Goal: Feedback & Contribution: Submit feedback/report problem

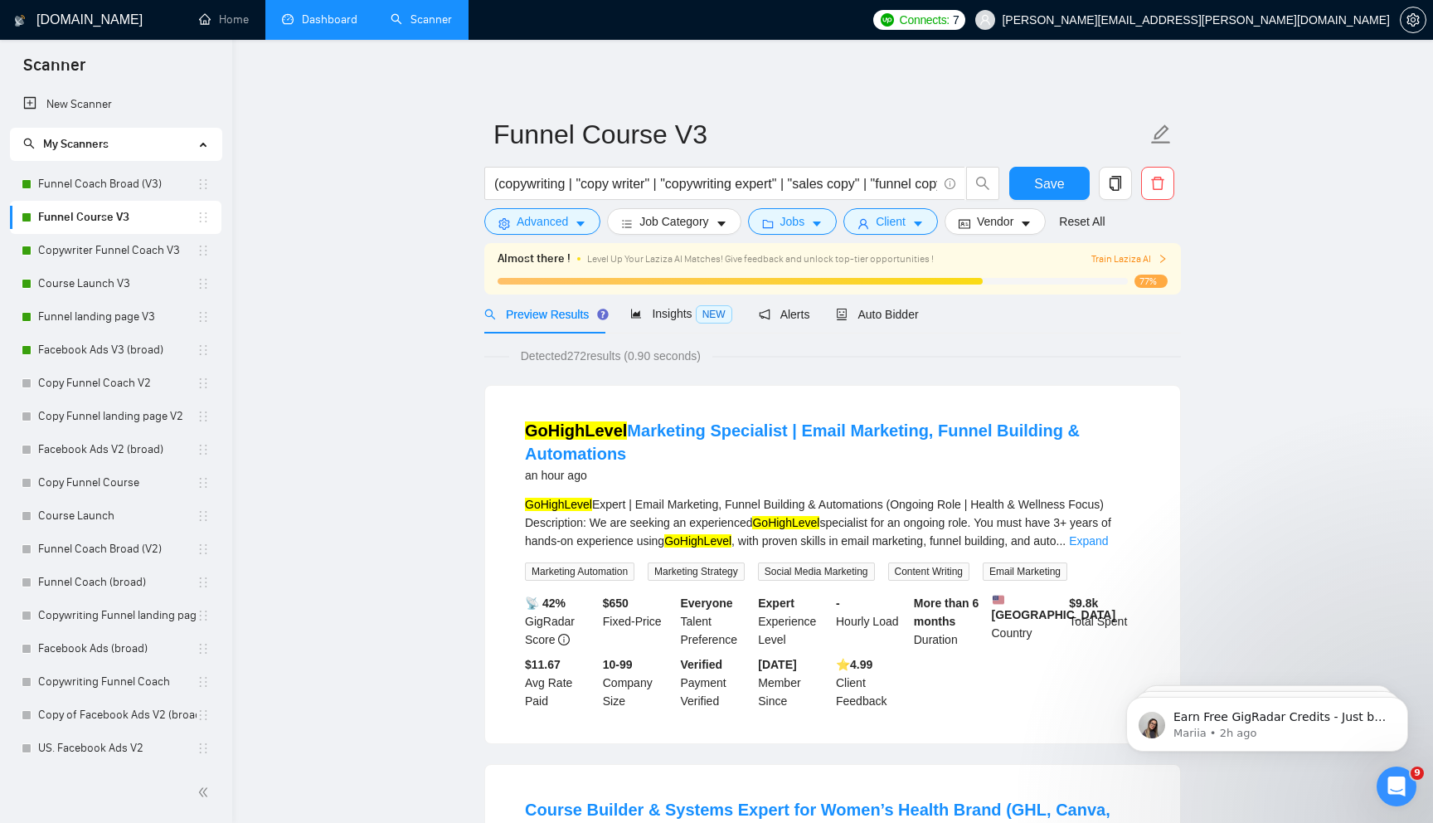
click at [323, 21] on link "Dashboard" at bounding box center [319, 19] width 75 height 14
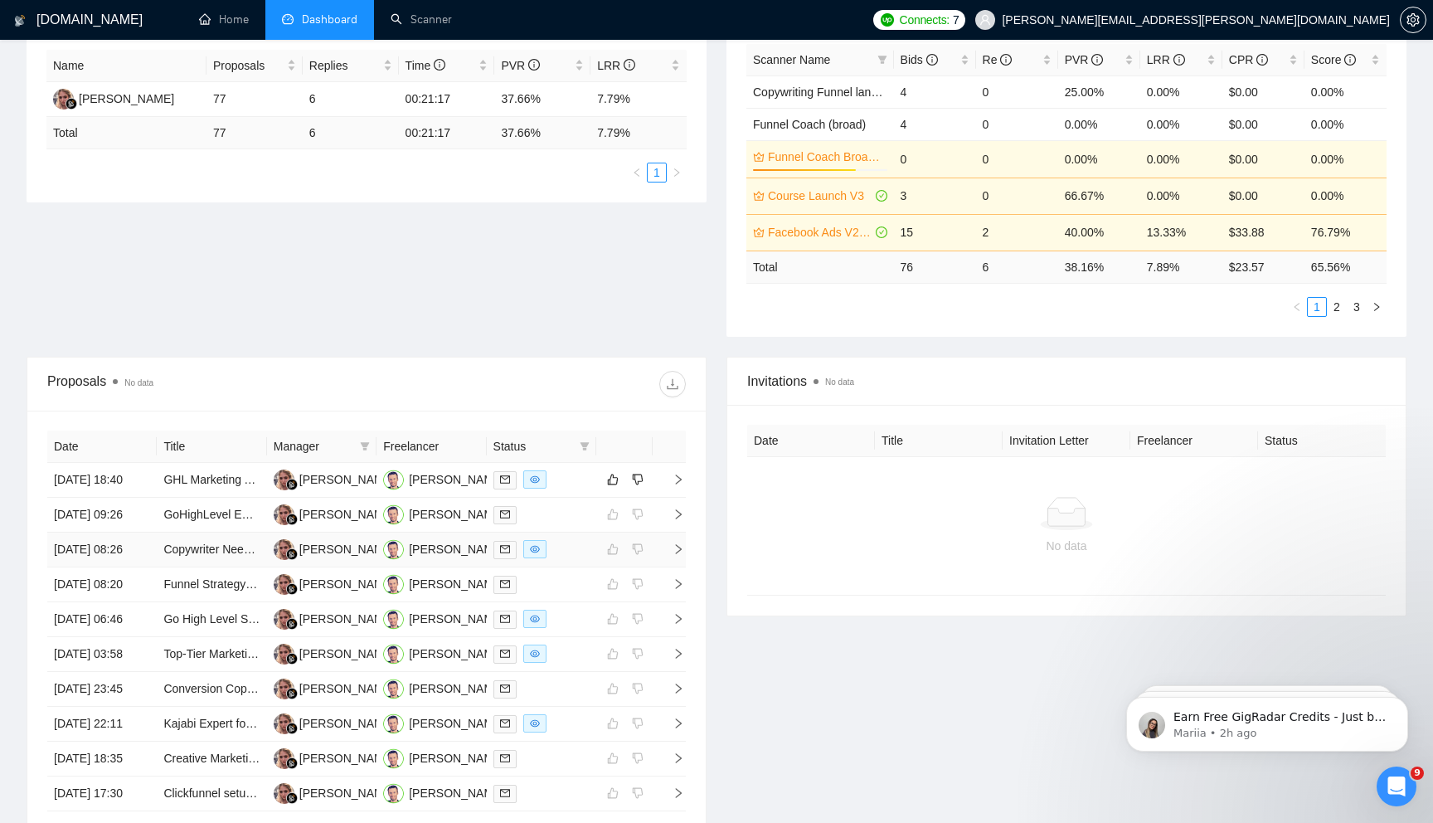
scroll to position [333, 0]
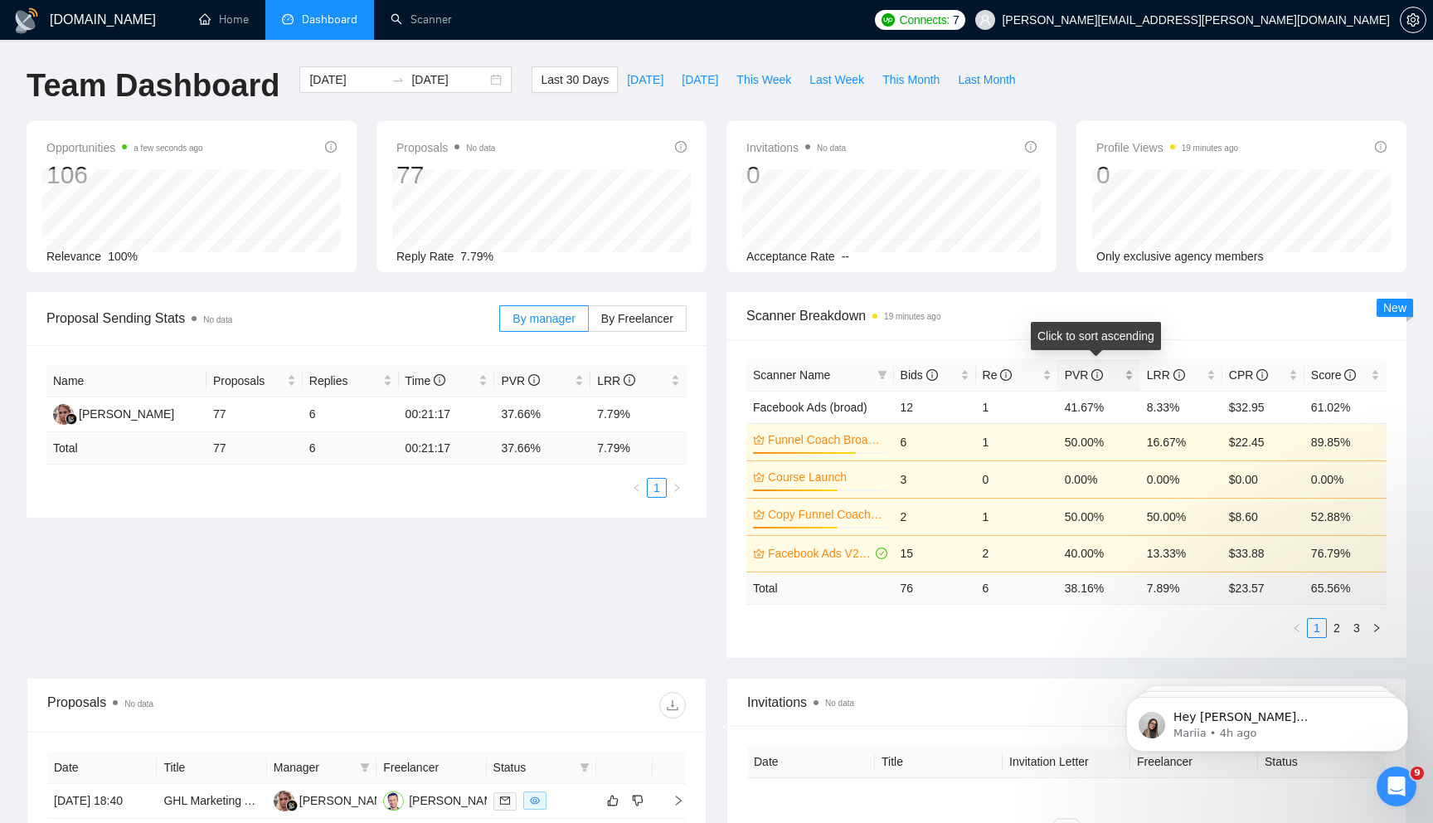
click at [1116, 381] on span "PVR" at bounding box center [1093, 375] width 56 height 18
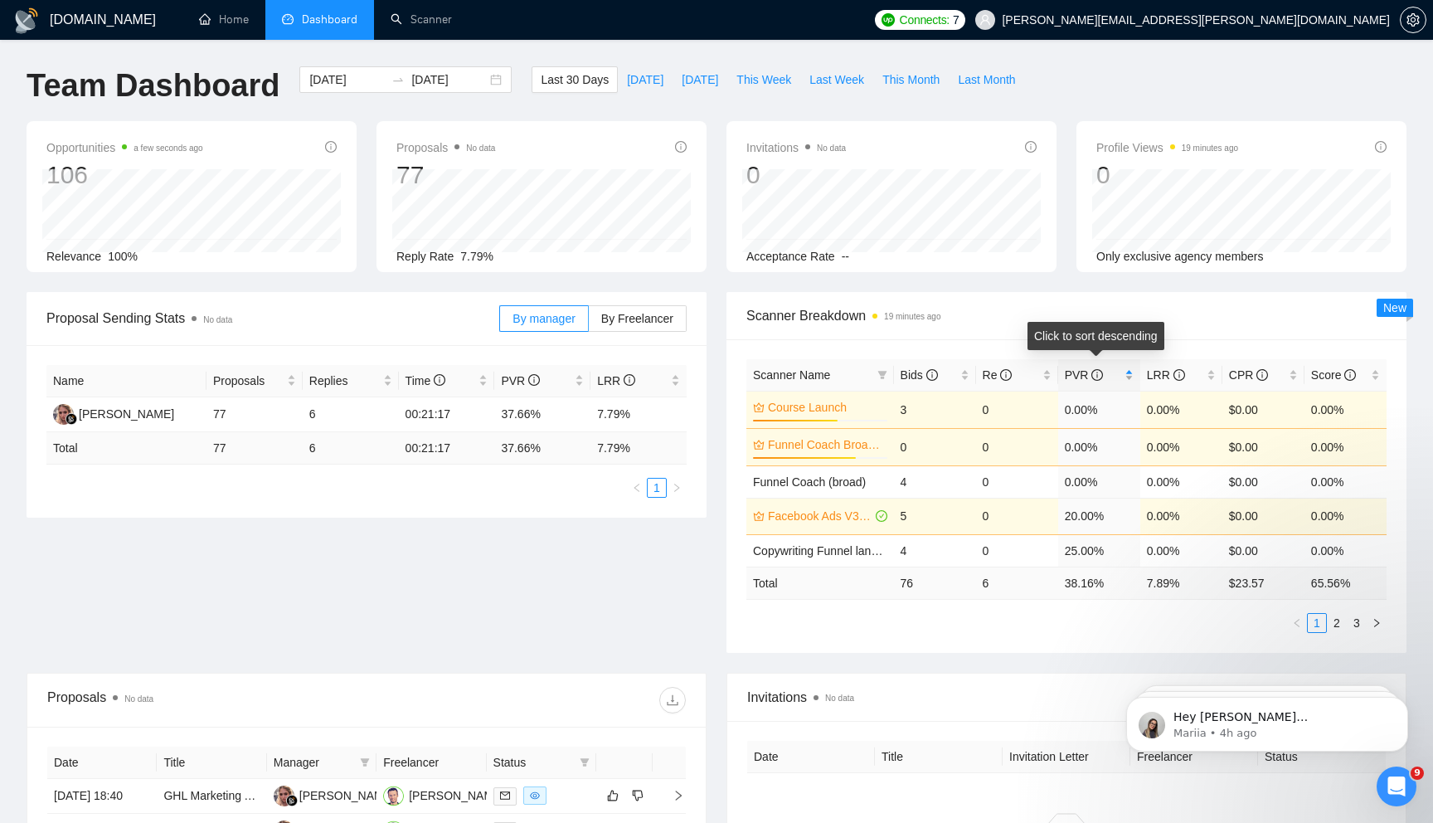
click at [1116, 381] on span "PVR" at bounding box center [1093, 375] width 56 height 18
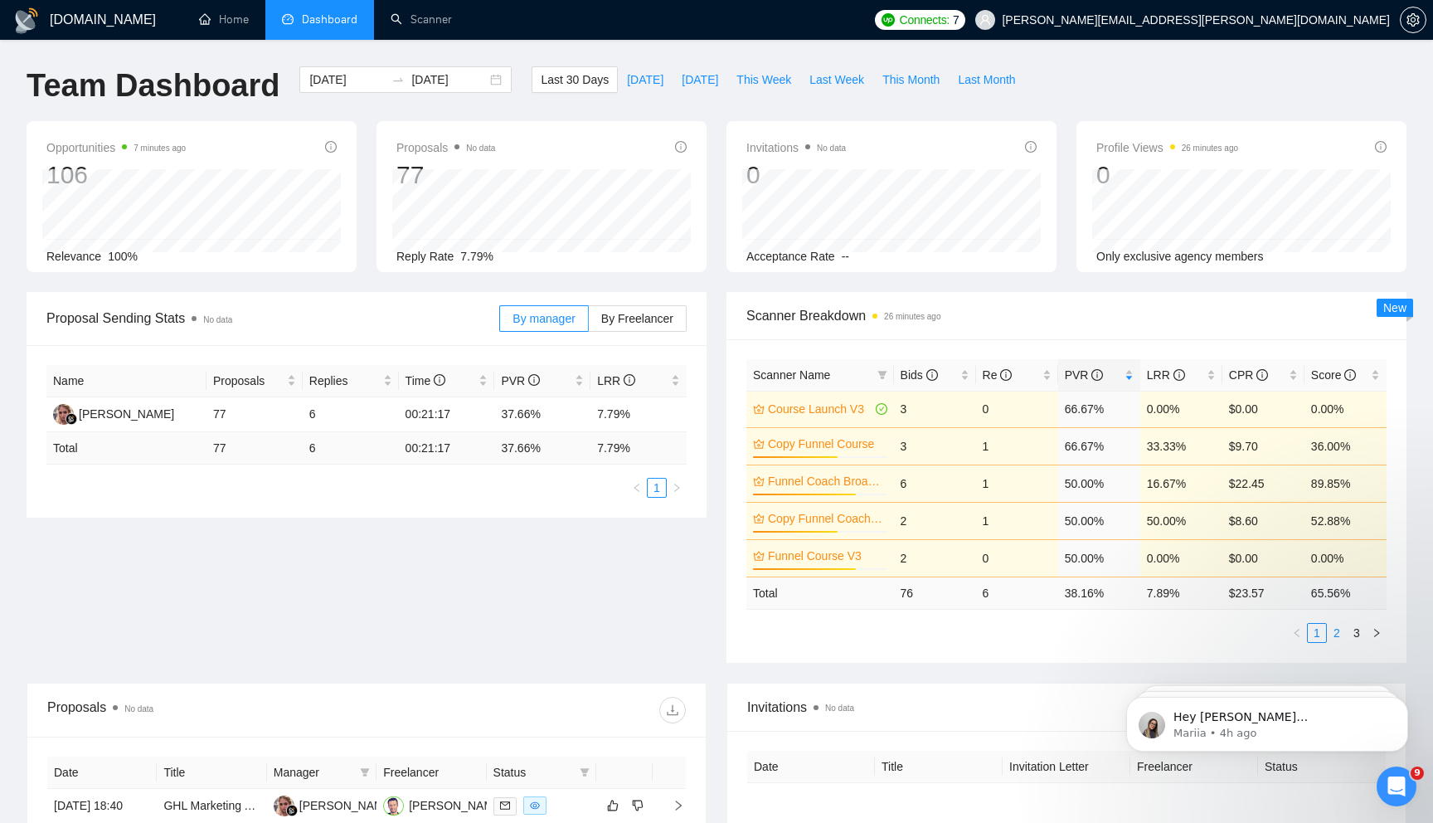
click at [1341, 634] on link "2" at bounding box center [1337, 633] width 18 height 18
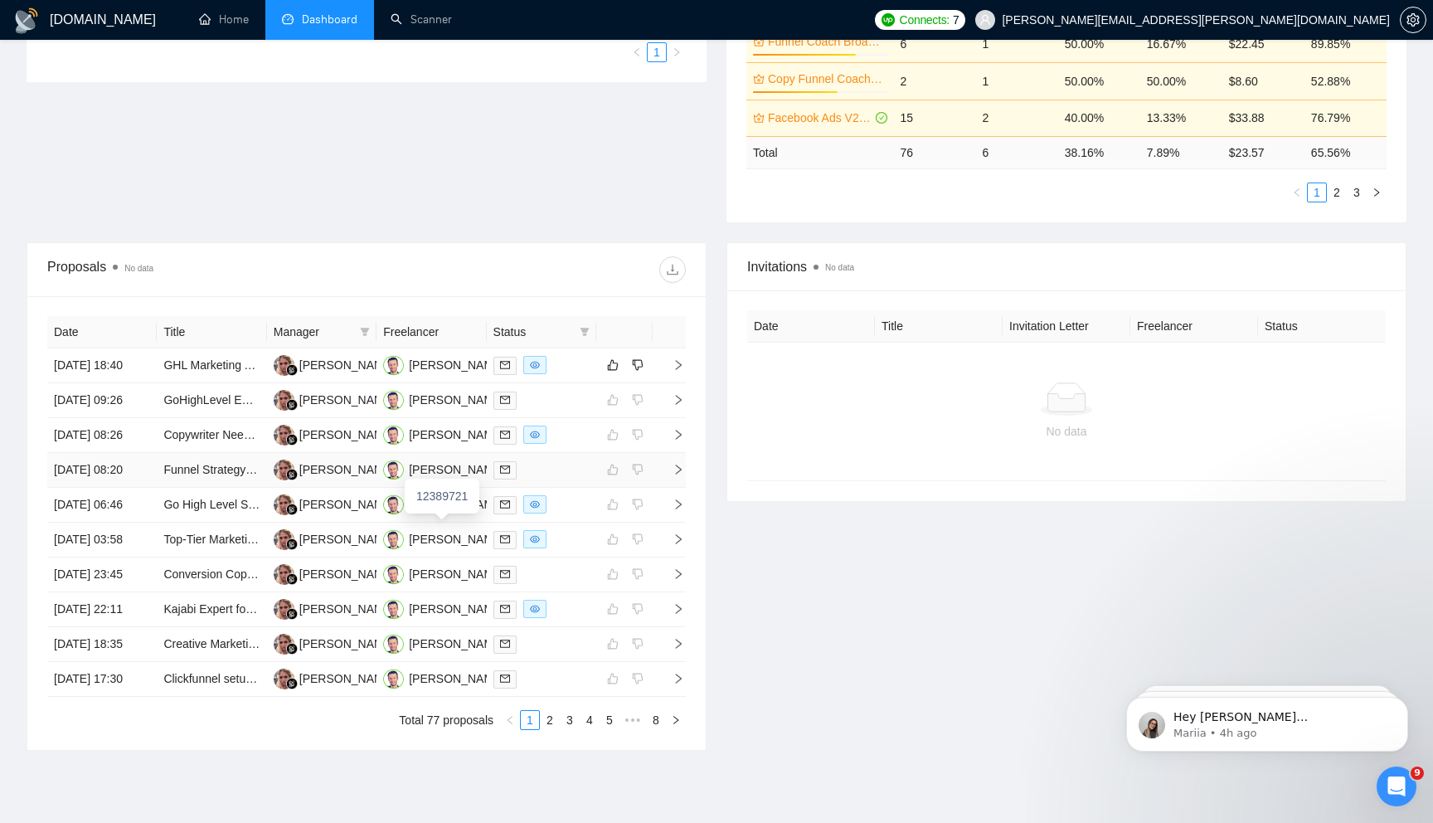
scroll to position [444, 0]
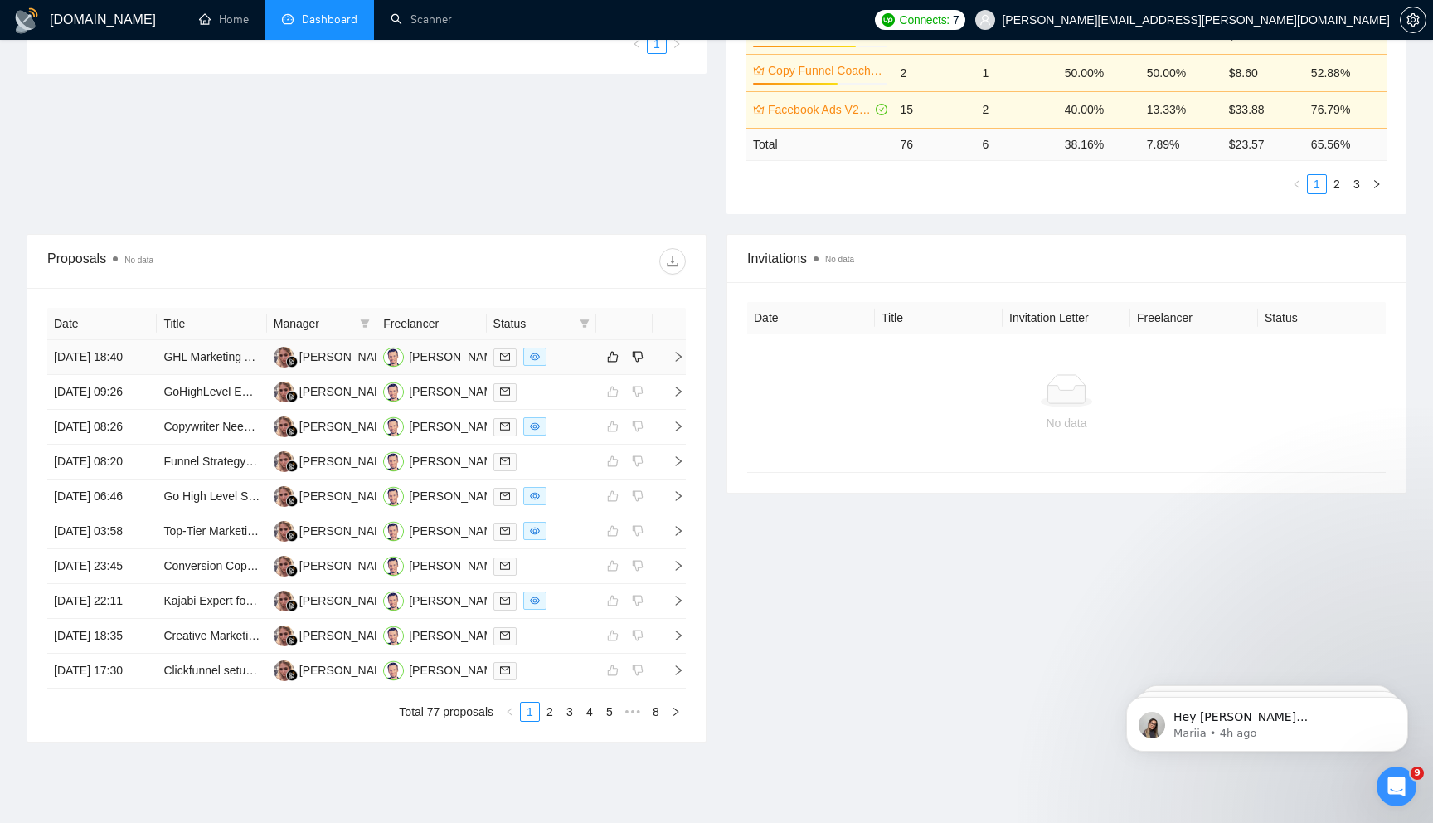
click at [680, 358] on td at bounding box center [669, 357] width 33 height 35
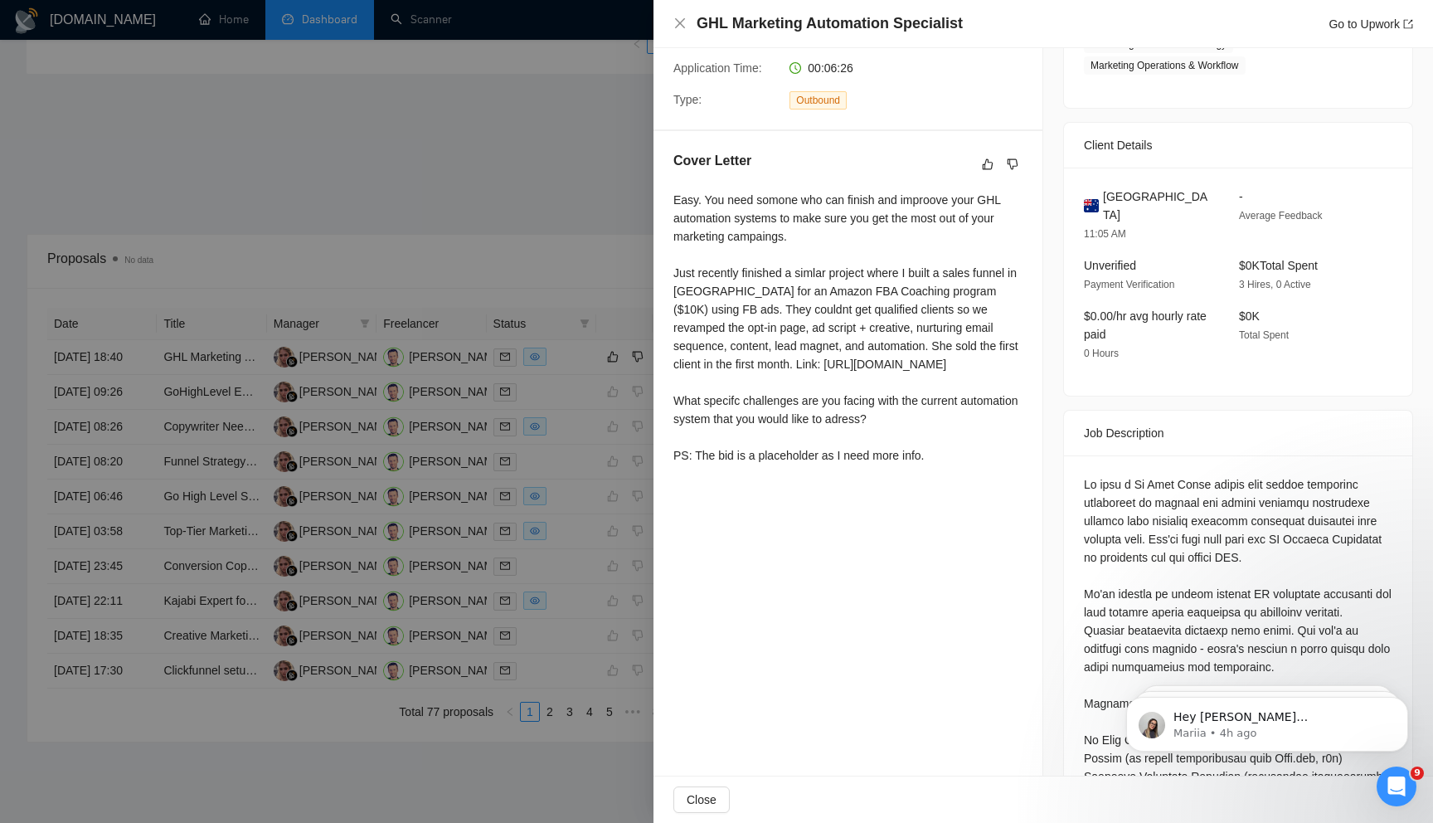
scroll to position [336, 0]
click at [483, 137] on div at bounding box center [716, 411] width 1433 height 823
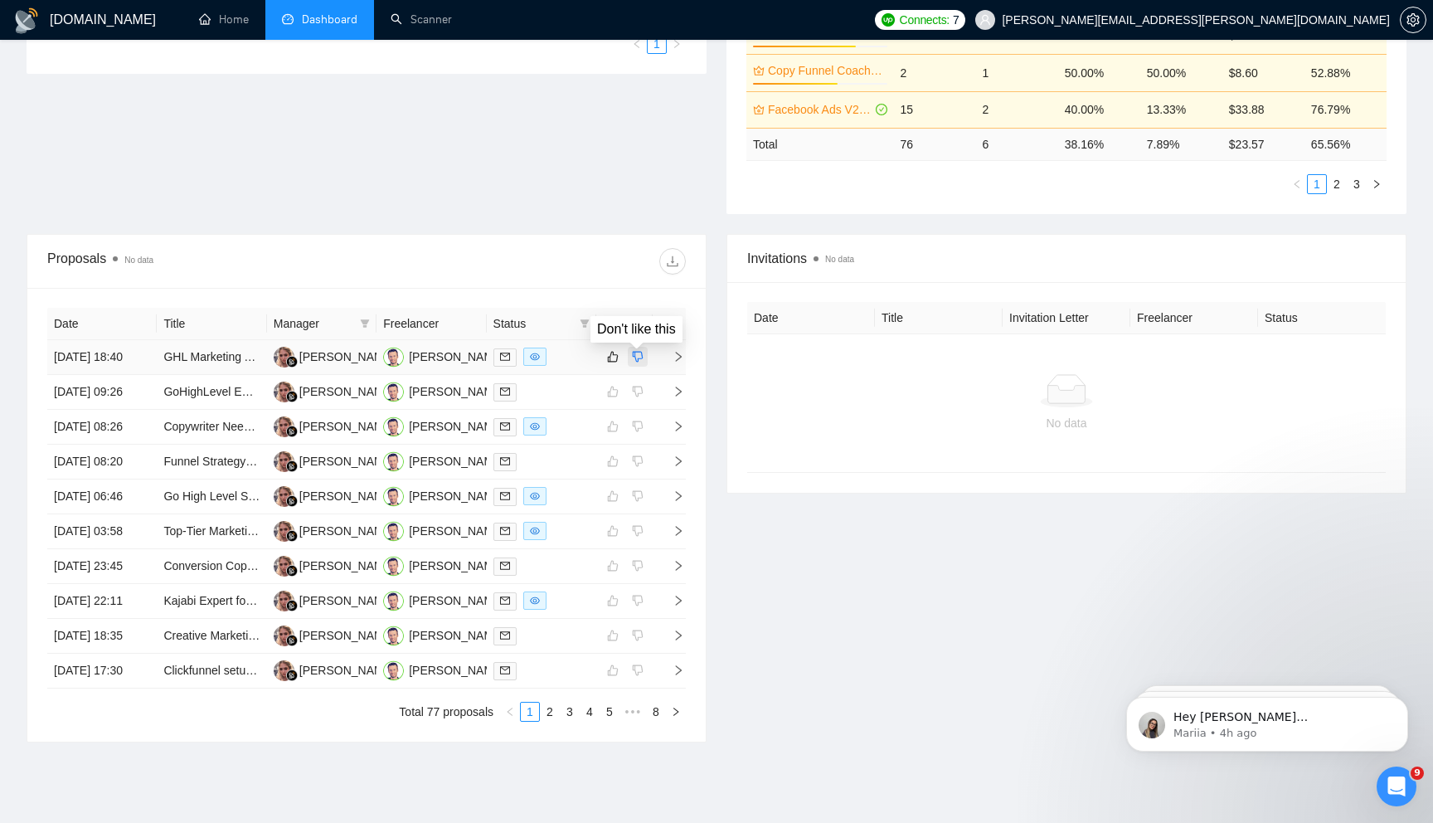
click at [637, 363] on icon "dislike" at bounding box center [638, 356] width 12 height 13
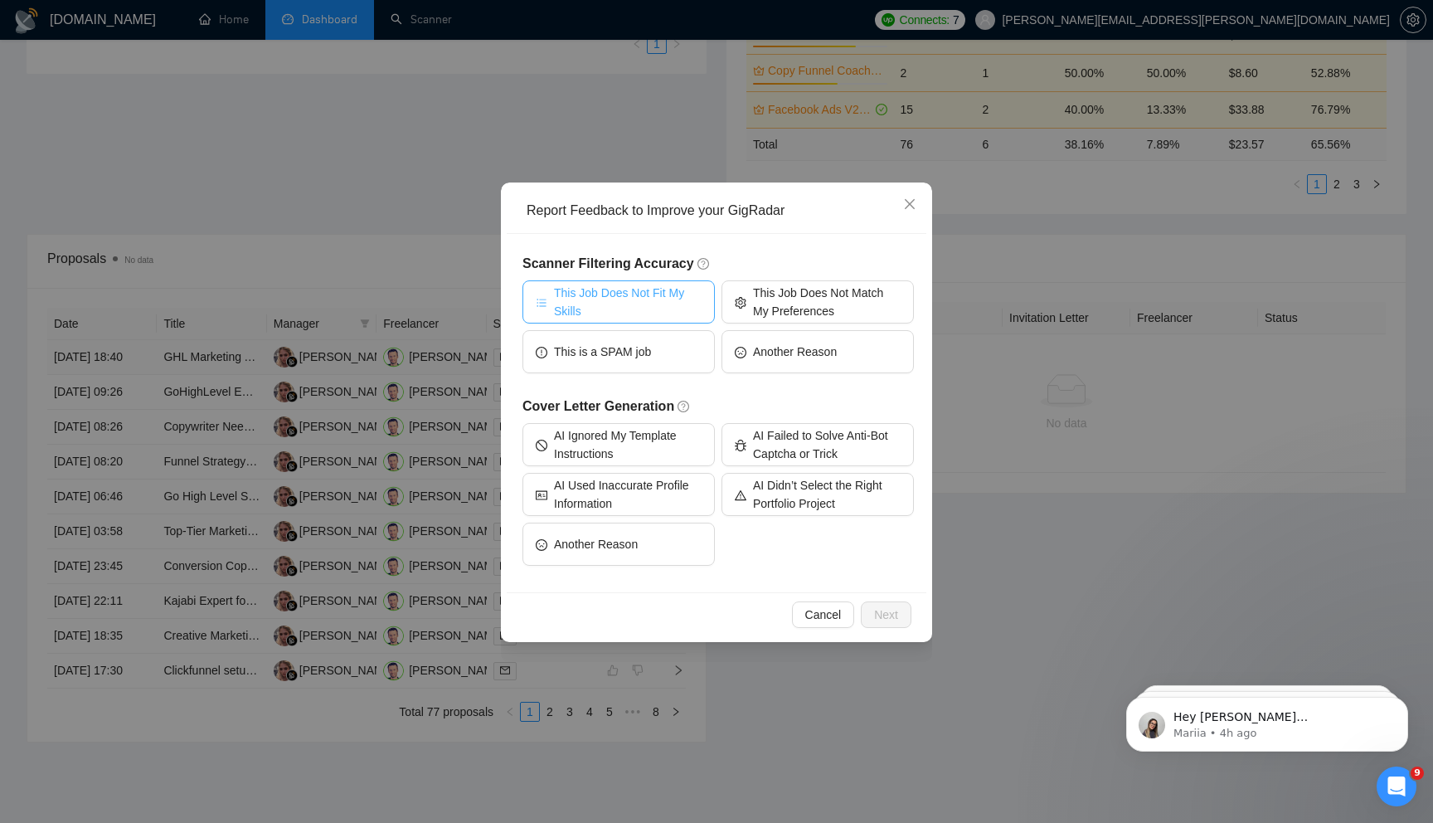
click at [634, 300] on span "This Job Does Not Fit My Skills" at bounding box center [628, 302] width 148 height 36
click at [883, 614] on span "Next" at bounding box center [886, 614] width 24 height 18
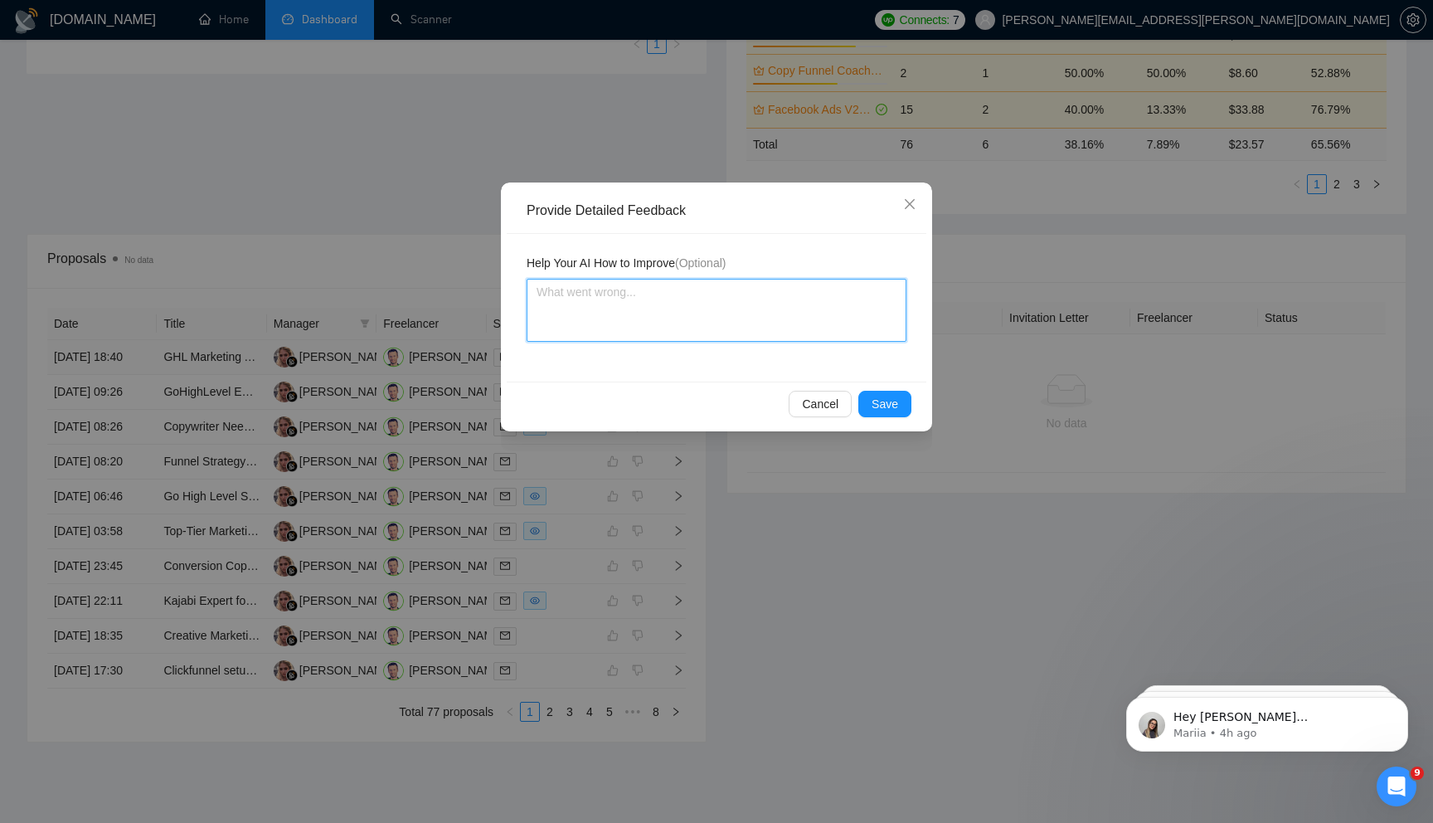
click at [728, 304] on textarea at bounding box center [717, 310] width 380 height 63
type textarea "I"
type textarea "I d"
type textarea "I do"
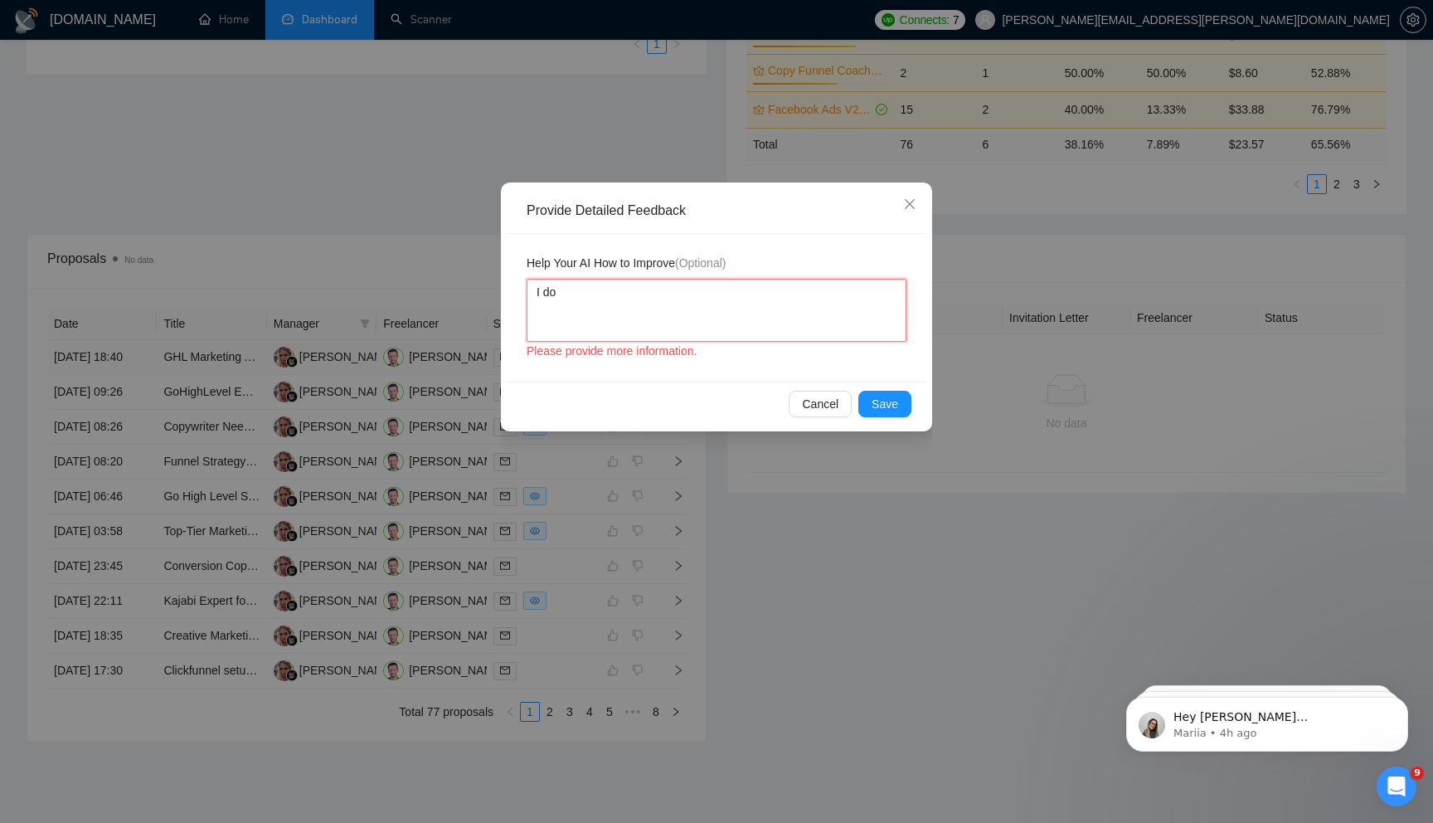
type textarea "I don"
type textarea "I don'"
type textarea "I don't"
type textarea "I don't w"
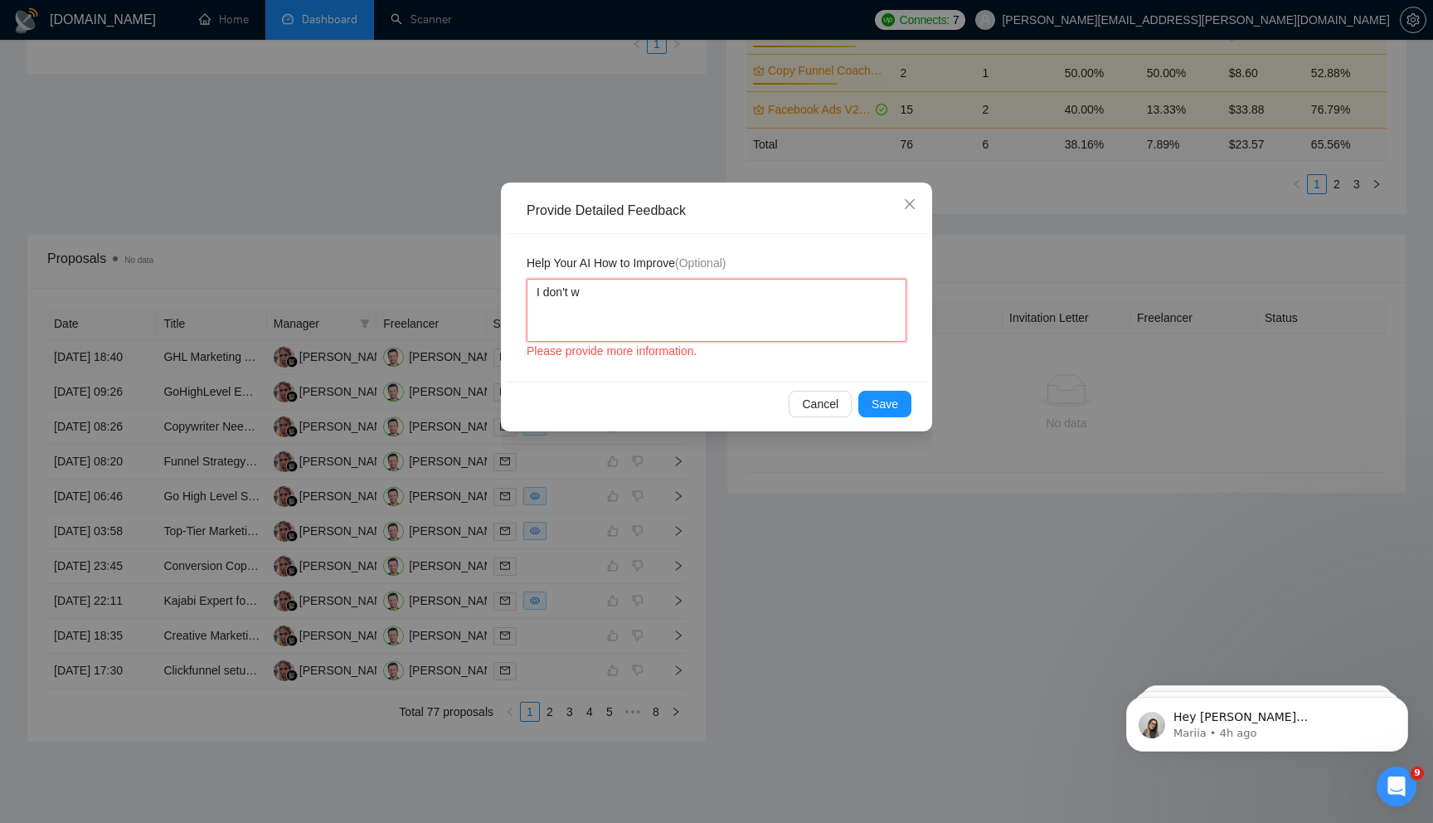
type textarea "I don't wo"
type textarea "I don't work"
type textarea "I don't work s"
type textarea "I don't work sp"
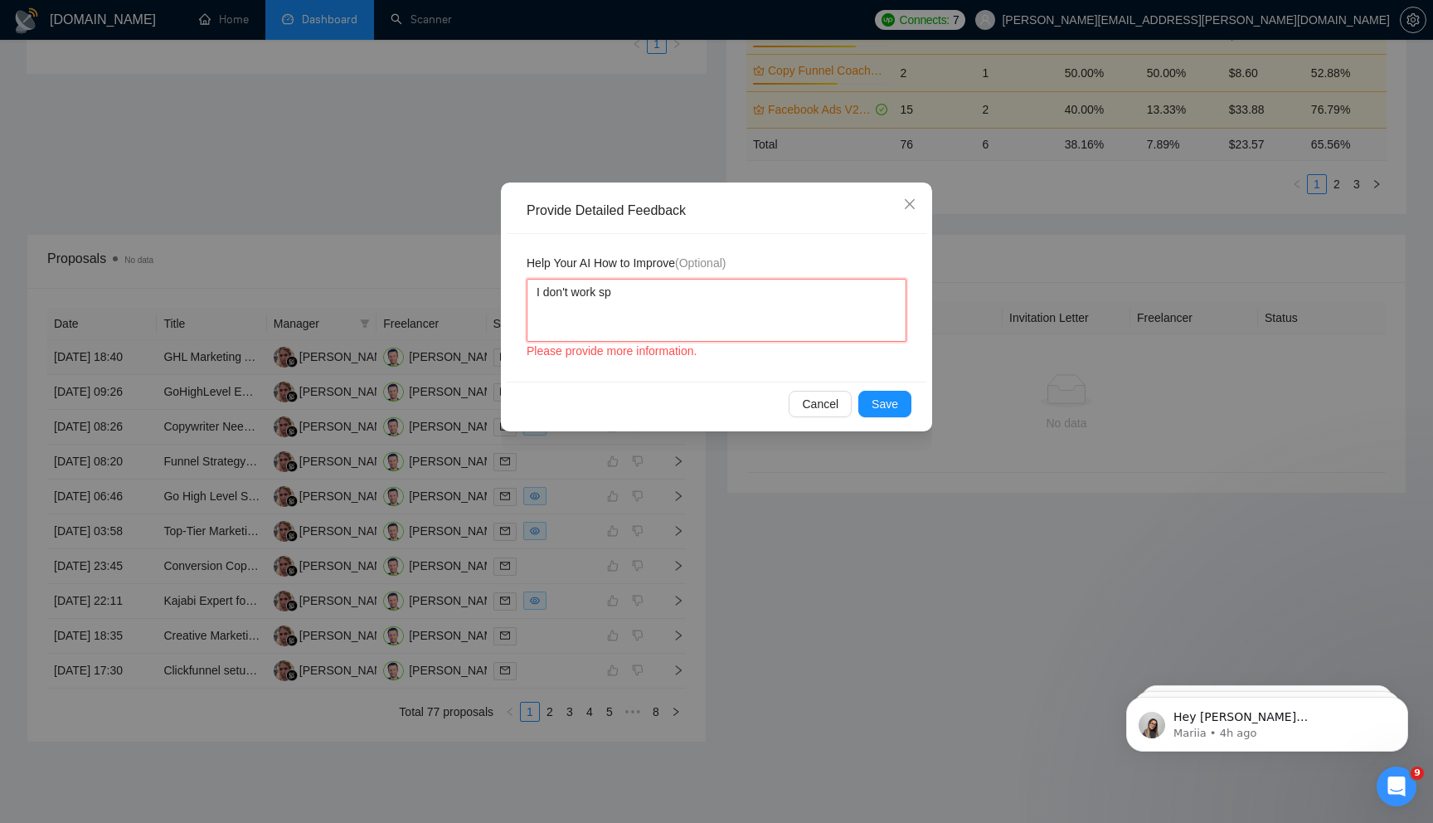
type textarea "I don't work spe"
type textarea "I don't work spec"
type textarea "I don't work speci"
type textarea "I don't work specif"
type textarea "I don't work specifi"
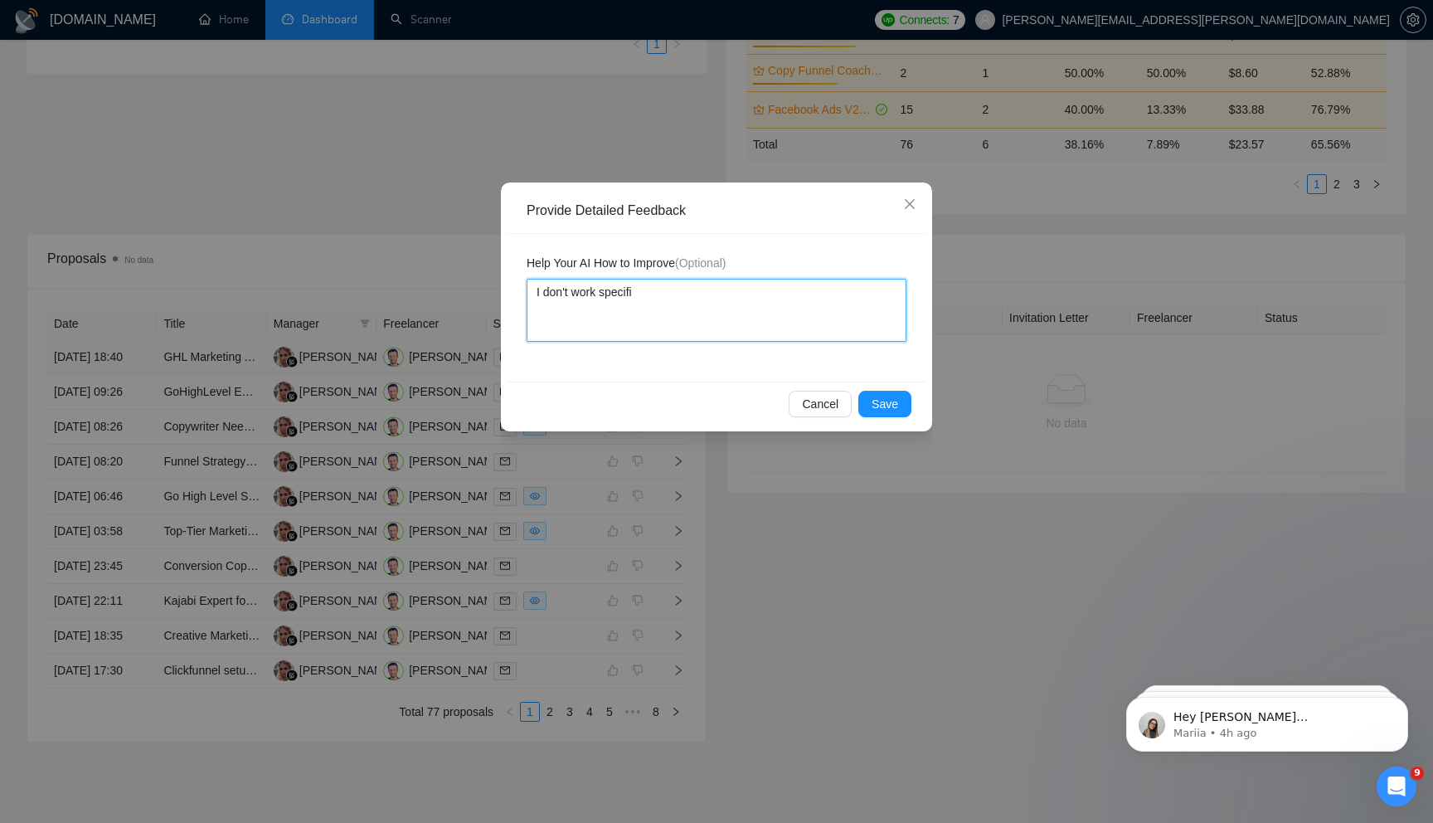
type textarea "I don't work specific"
type textarea "I don't work specifica"
type textarea "I don't work specifical"
type textarea "I don't work specificall"
type textarea "I don't work specifically"
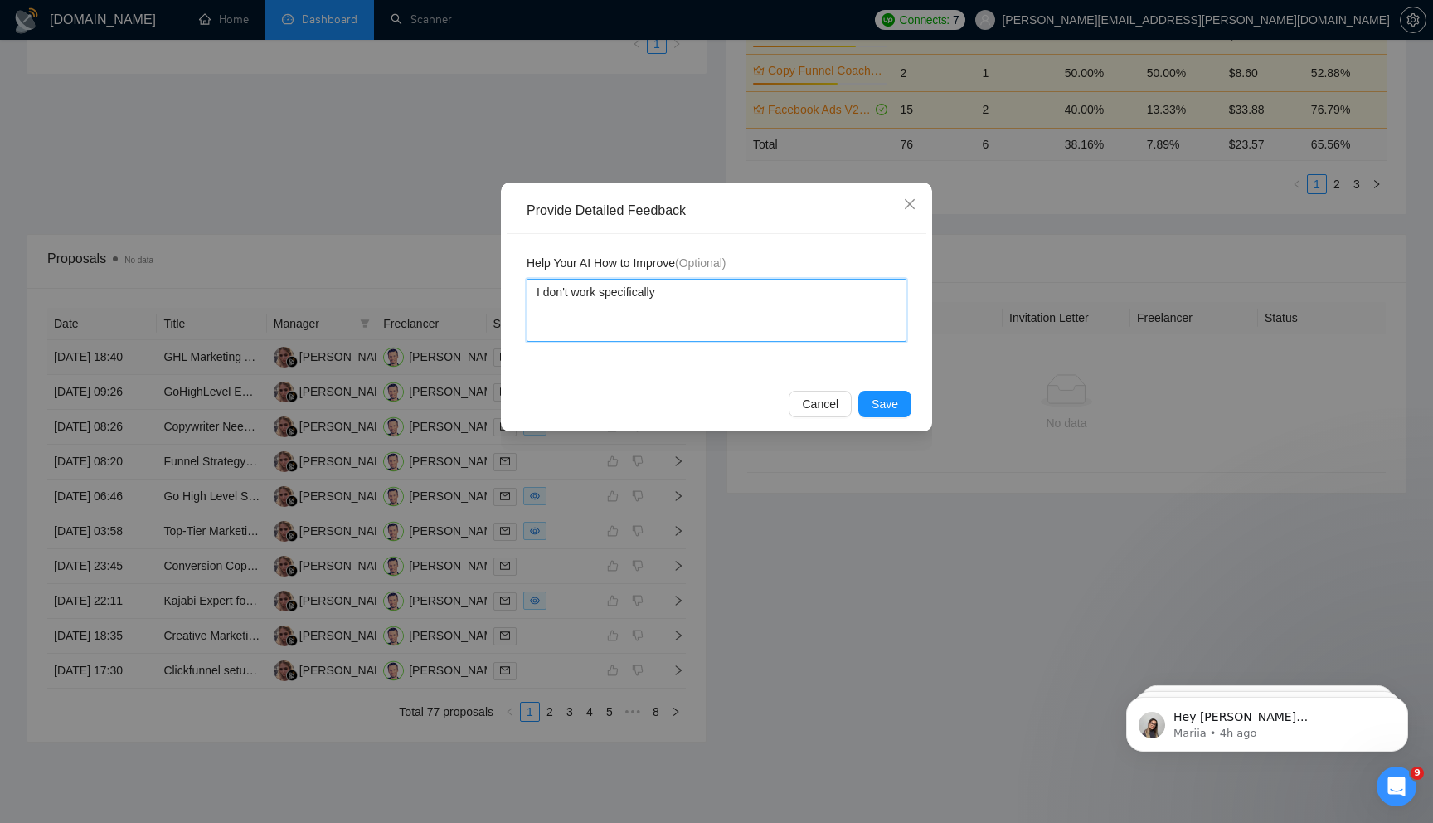
type textarea "I don't work specifically"
type textarea "I don't work specifically o"
type textarea "I don't work specifically on"
type textarea "I don't work specifically on a"
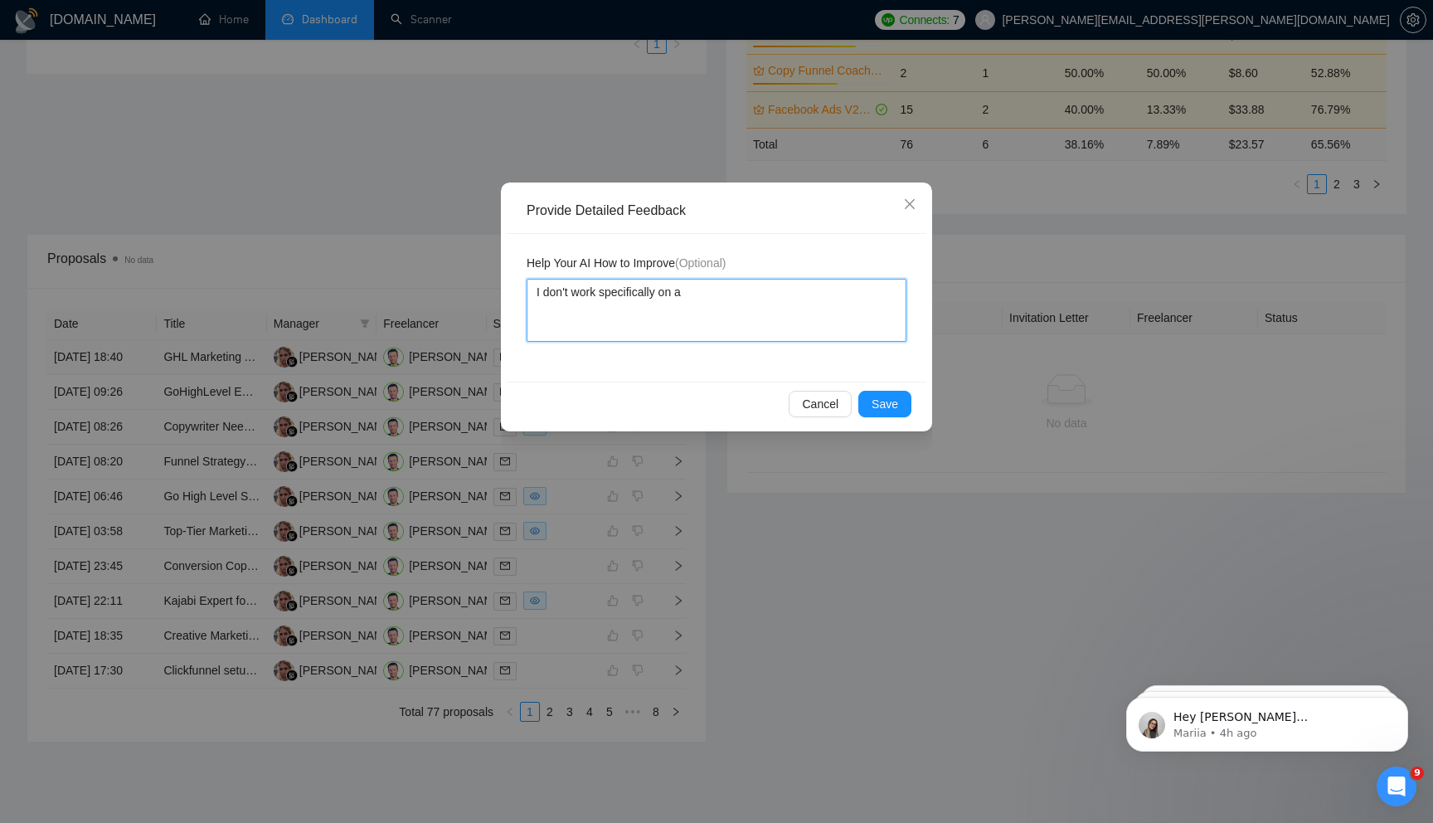
type textarea "I don't work specifically on au"
type textarea "I don't work specifically on auo"
type textarea "I don't work specifically on au"
type textarea "I don't work specifically on auto"
type textarea "I don't work specifically on autom"
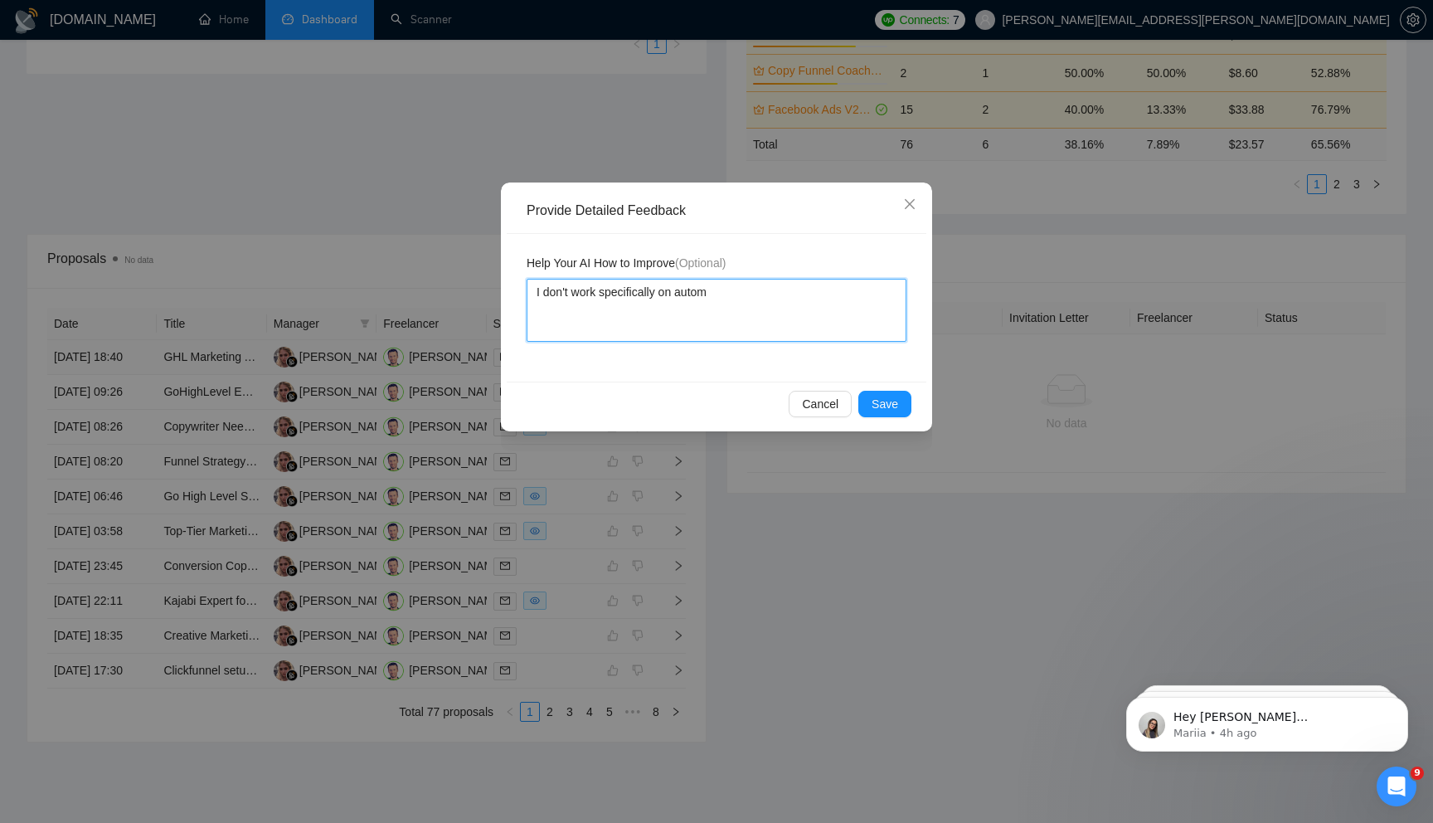
type textarea "I don't work specifically on automa"
type textarea "I don't work specifically on automat"
type textarea "I don't work specifically on automati"
type textarea "I don't work specifically on automatio"
type textarea "I don't work specifically on automation"
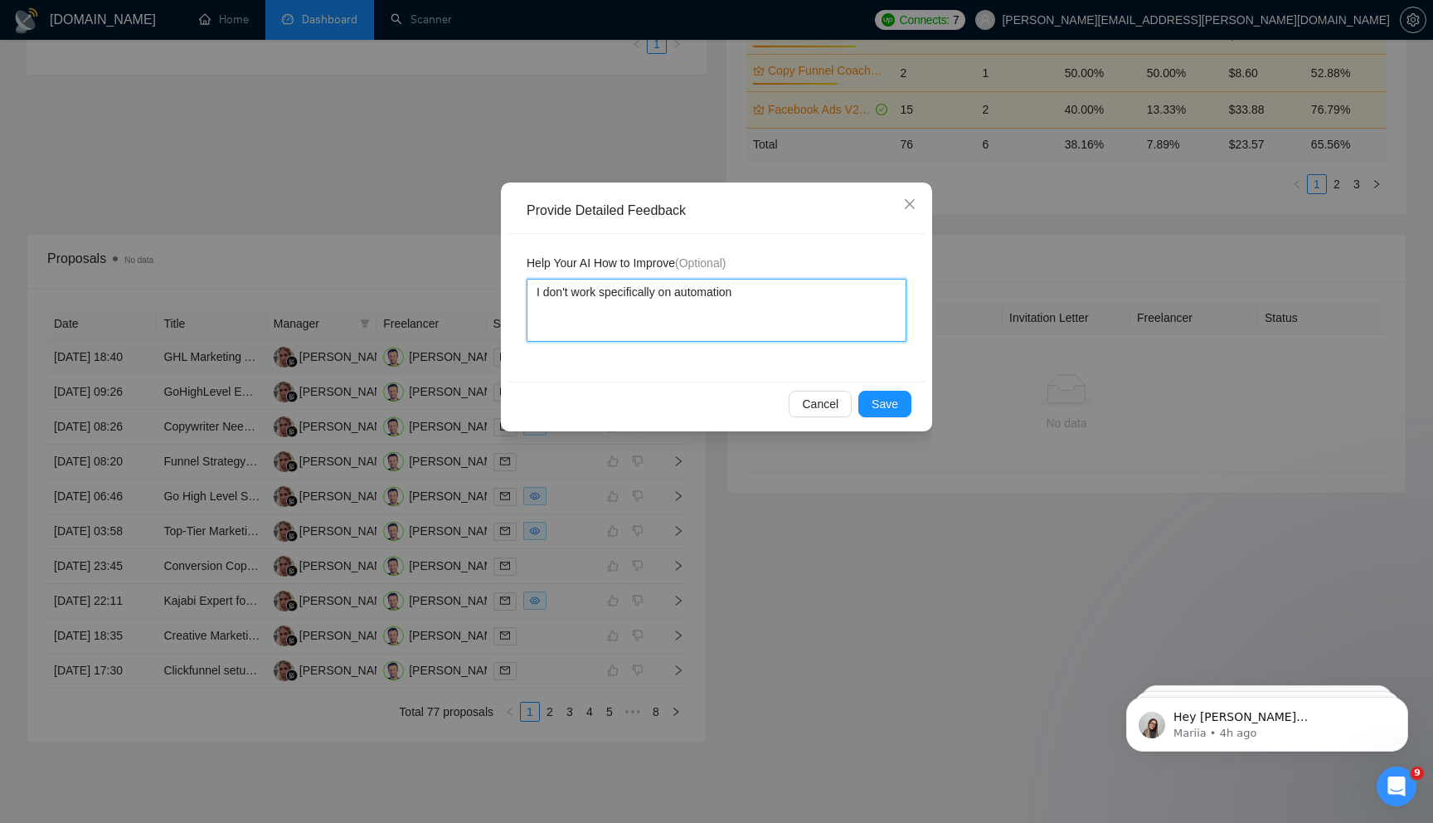
type textarea "I don't work specifically on automation"
type textarea "I don't work specifically on automation c"
type textarea "I don't work specifically on automation ch"
type textarea "I don't work specifically on automation cha"
type textarea "I don't work specifically on automation chat"
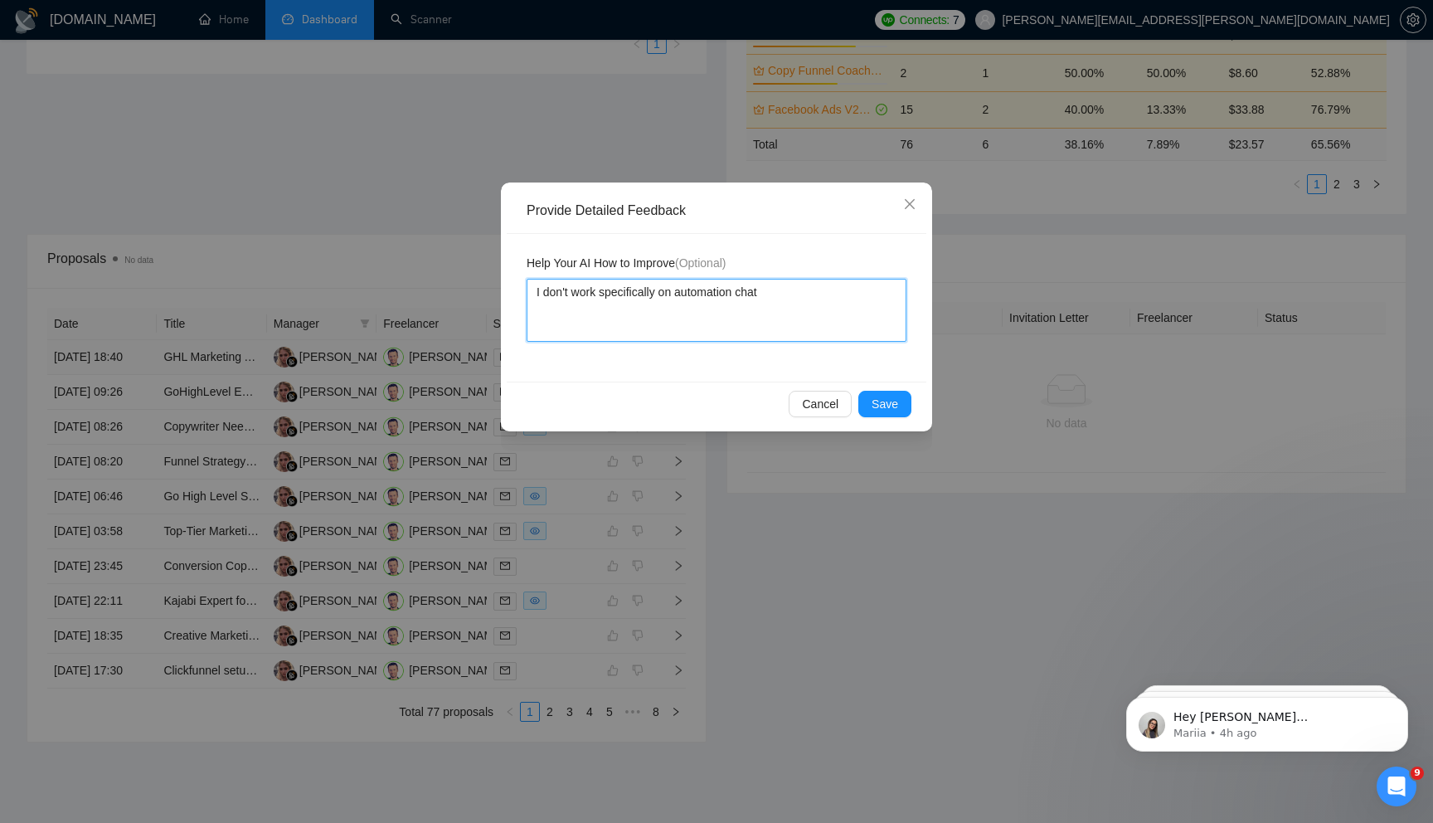
type textarea "I don't work specifically on automation chatb"
type textarea "I don't work specifically on automation chatbo"
type textarea "I don't work specifically on automation chatbot"
type textarea "I don't work specifically on automation chatbot."
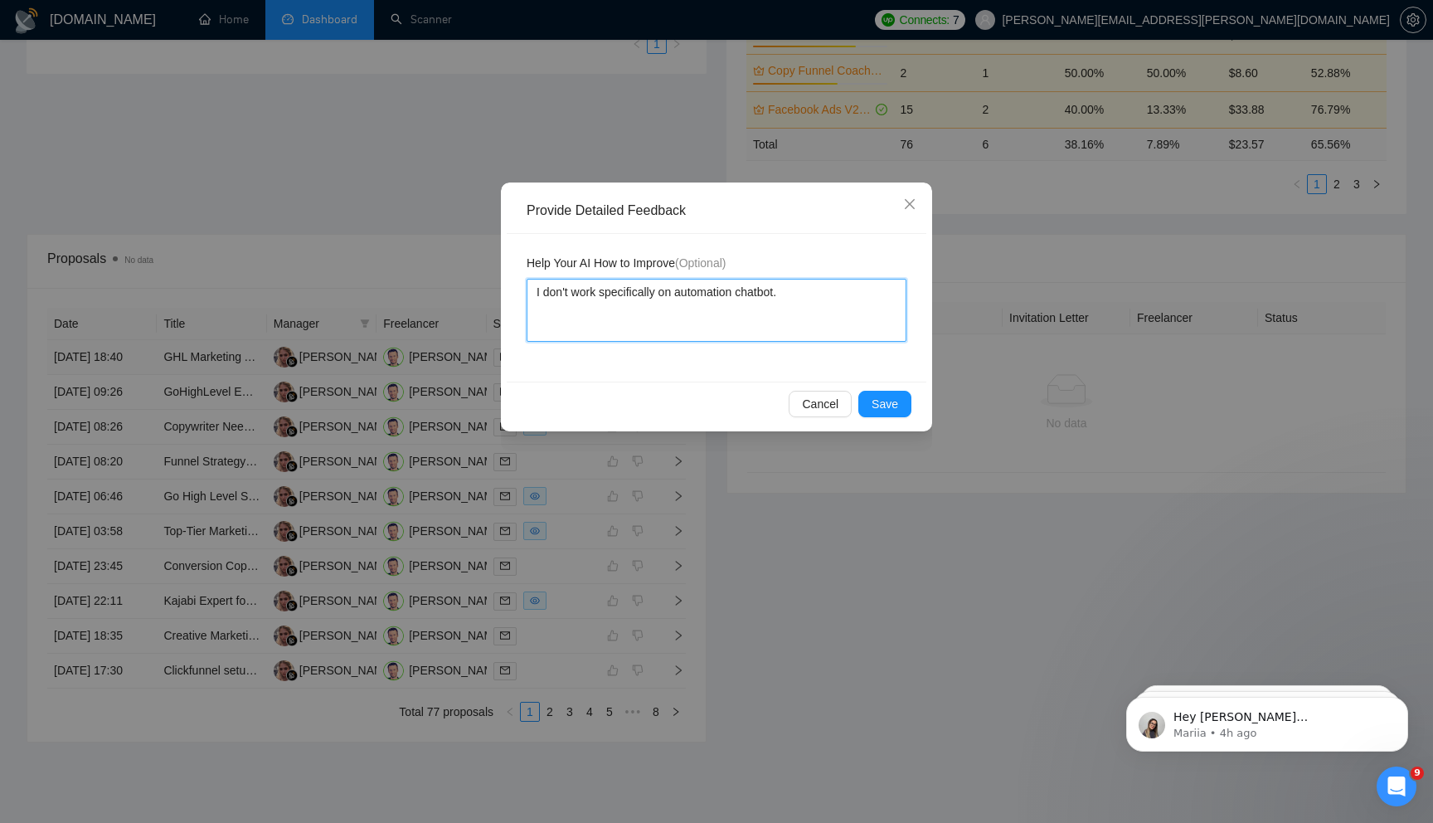
type textarea "I don't work specifically on automation chatbot. T"
type textarea "I don't work specifically on automation chatbot. Th"
type textarea "I don't work specifically on automation chatbot. Thi"
type textarea "I don't work specifically on automation chatbot. This"
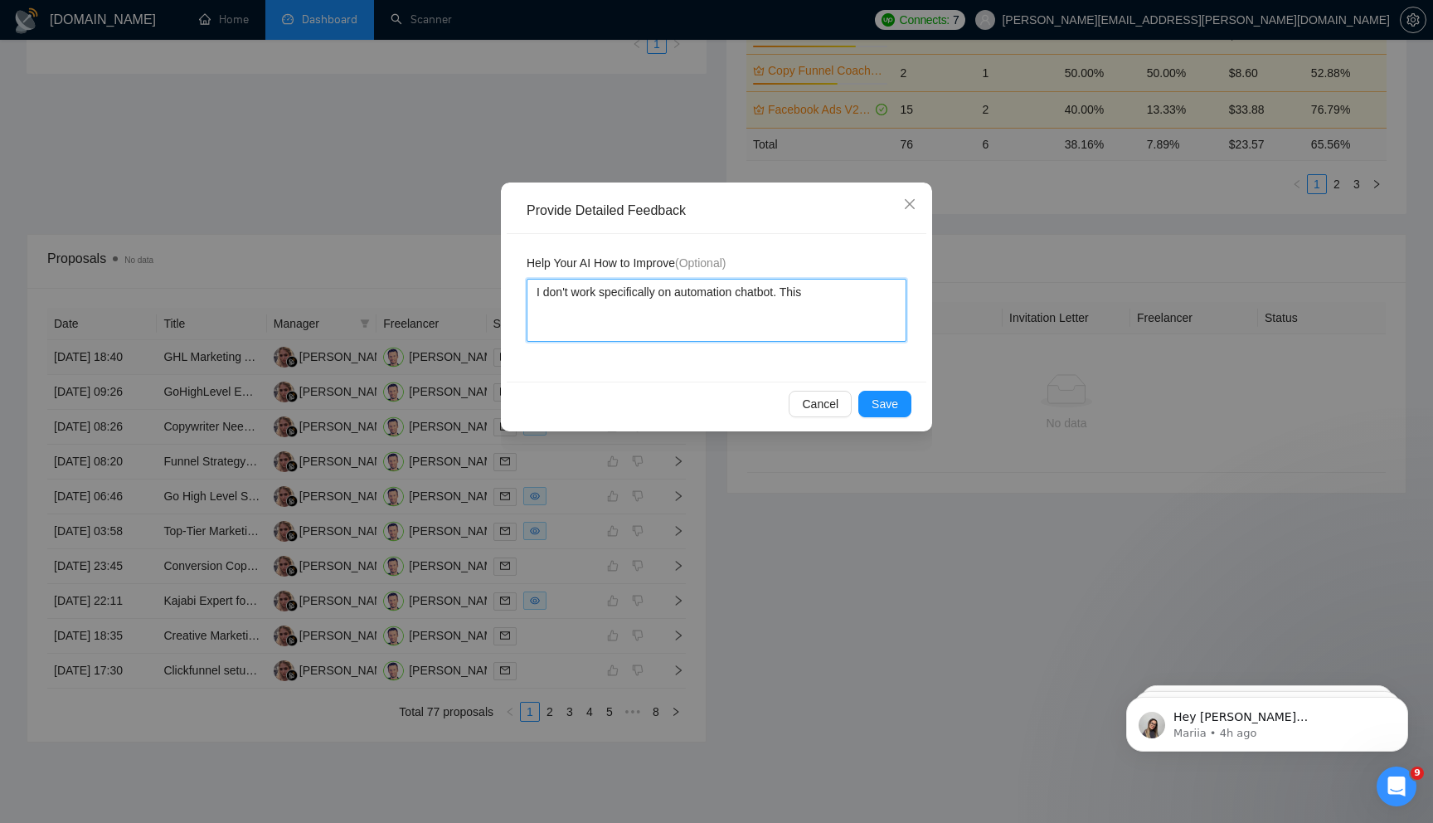
type textarea "I don't work specifically on automation chatbot. This c"
type textarea "I don't work specifically on automation chatbot. This cl"
type textarea "I don't work specifically on automation chatbot. This cli"
type textarea "I don't work specifically on automation chatbot. This clie"
type textarea "I don't work specifically on automation chatbot. This clien"
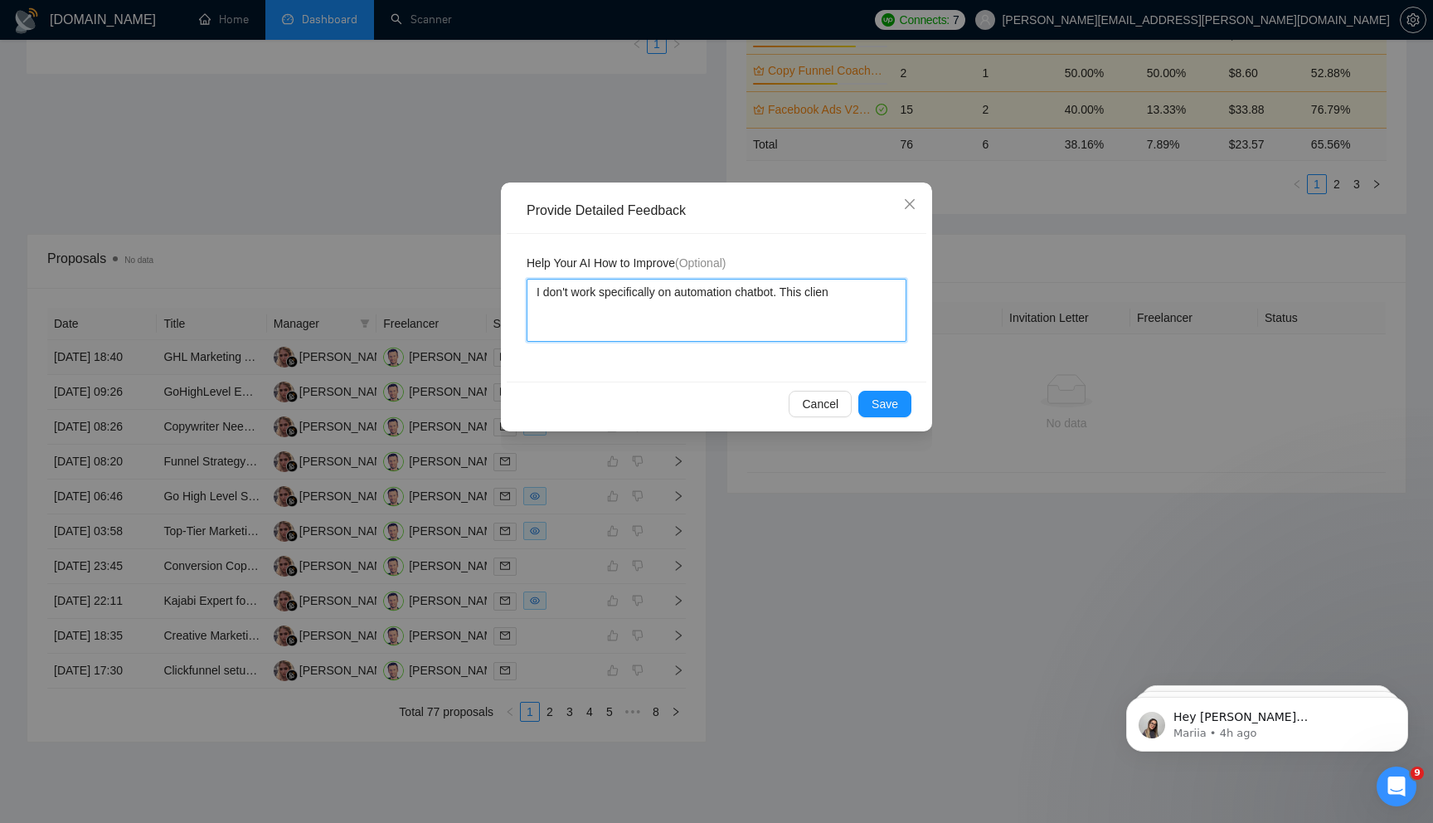
type textarea "I don't work specifically on automation chatbot. This client"
type textarea "I don't work specifically on automation chatbot. This client n"
type textarea "I don't work specifically on automation chatbot. This client ne"
type textarea "I don't work specifically on automation chatbot. This client nee"
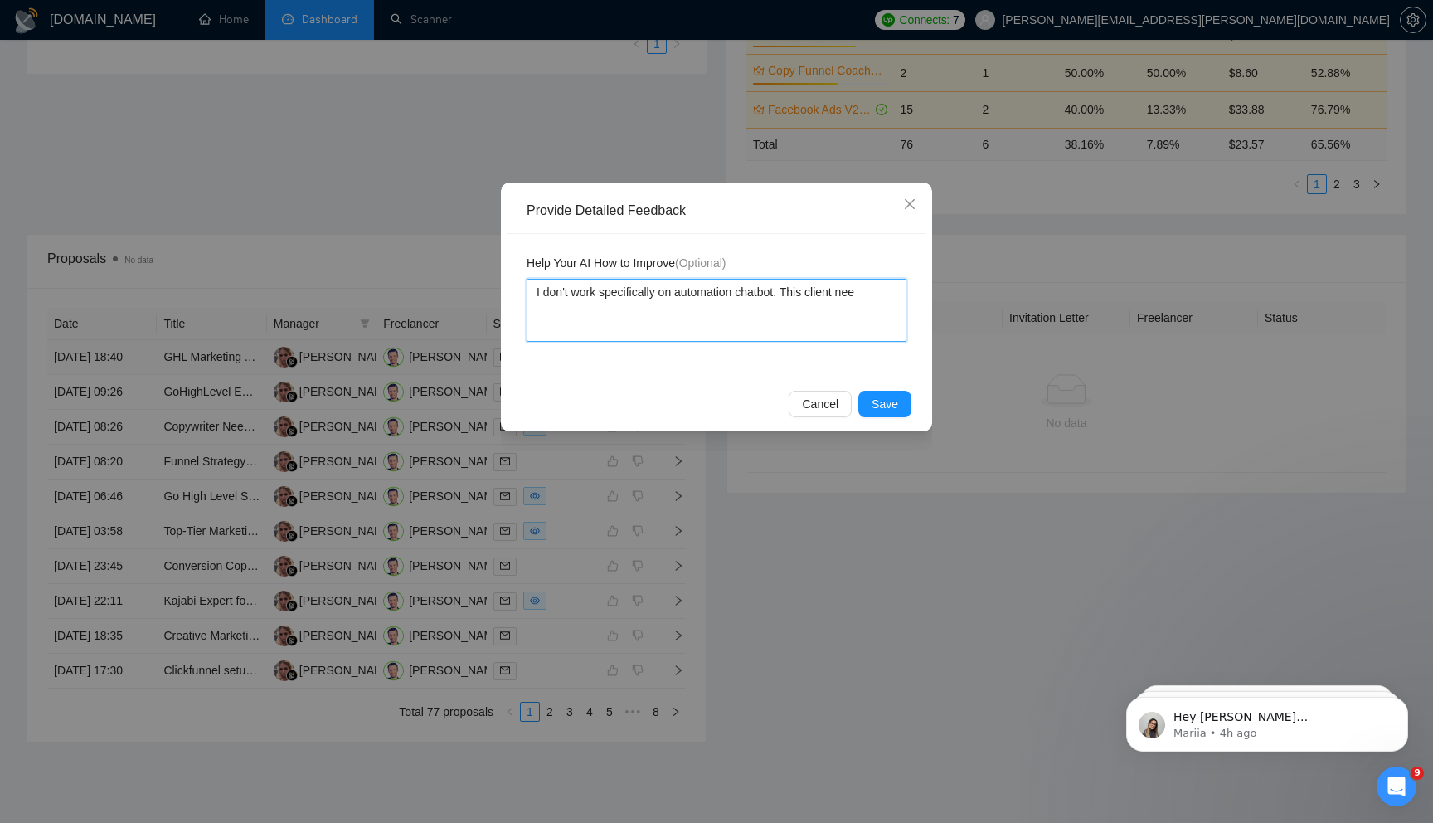
type textarea "I don't work specifically on automation chatbot. This client need"
type textarea "I don't work specifically on automation chatbot. This client needs"
type textarea "I don't work specifically on automation chatbot. This client needs a"
type textarea "I don't work specifically on automation chatbot. This client needs an"
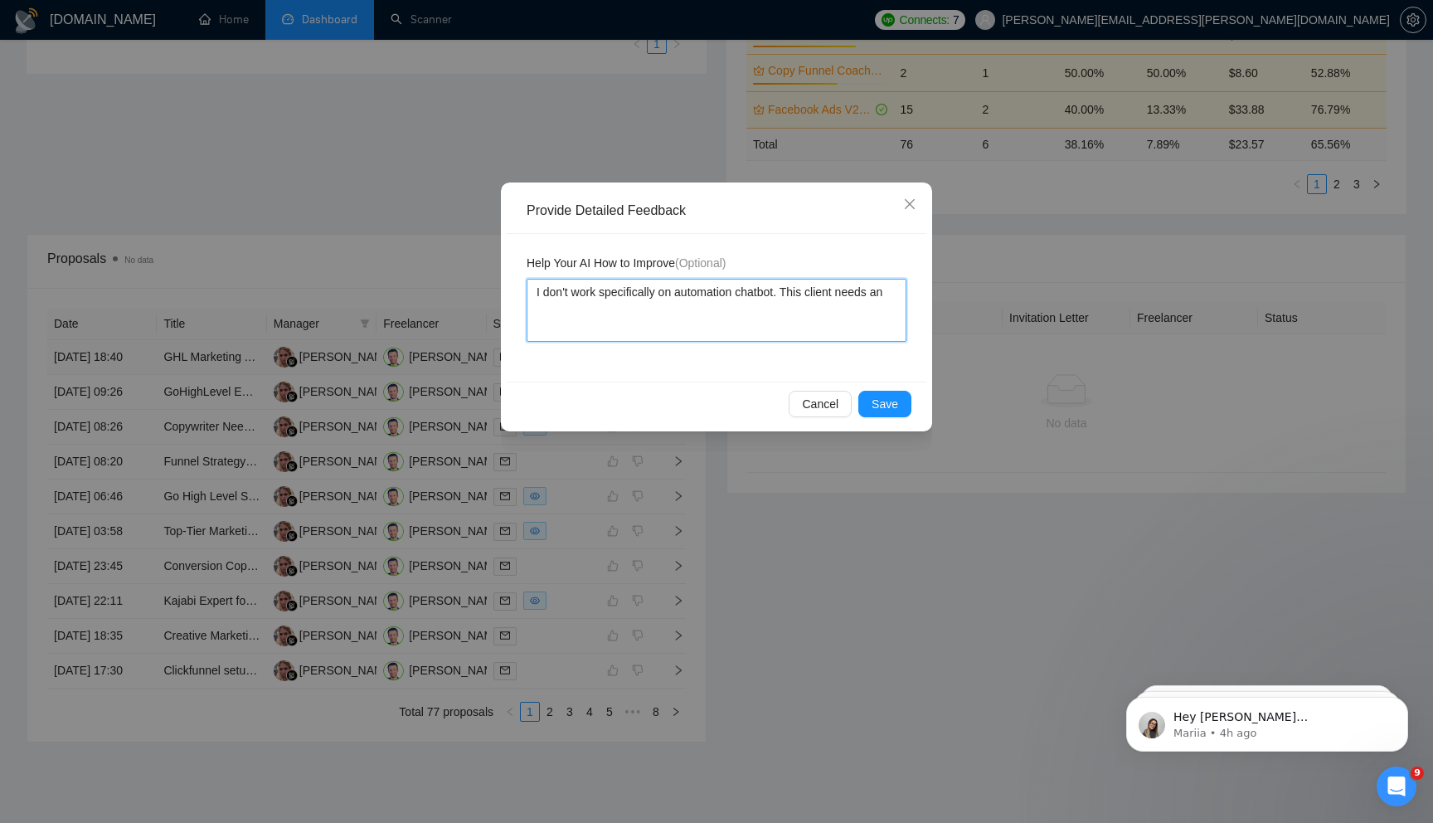
type textarea "I don't work specifically on automation chatbot. This client needs an"
type textarea "I don't work specifically on automation chatbot. This client needs an a"
type textarea "I don't work specifically on automation chatbot. This client needs an au"
type textarea "I don't work specifically on automation chatbot. This client needs an aut"
type textarea "I don't work specifically on automation chatbot. This client needs an auto"
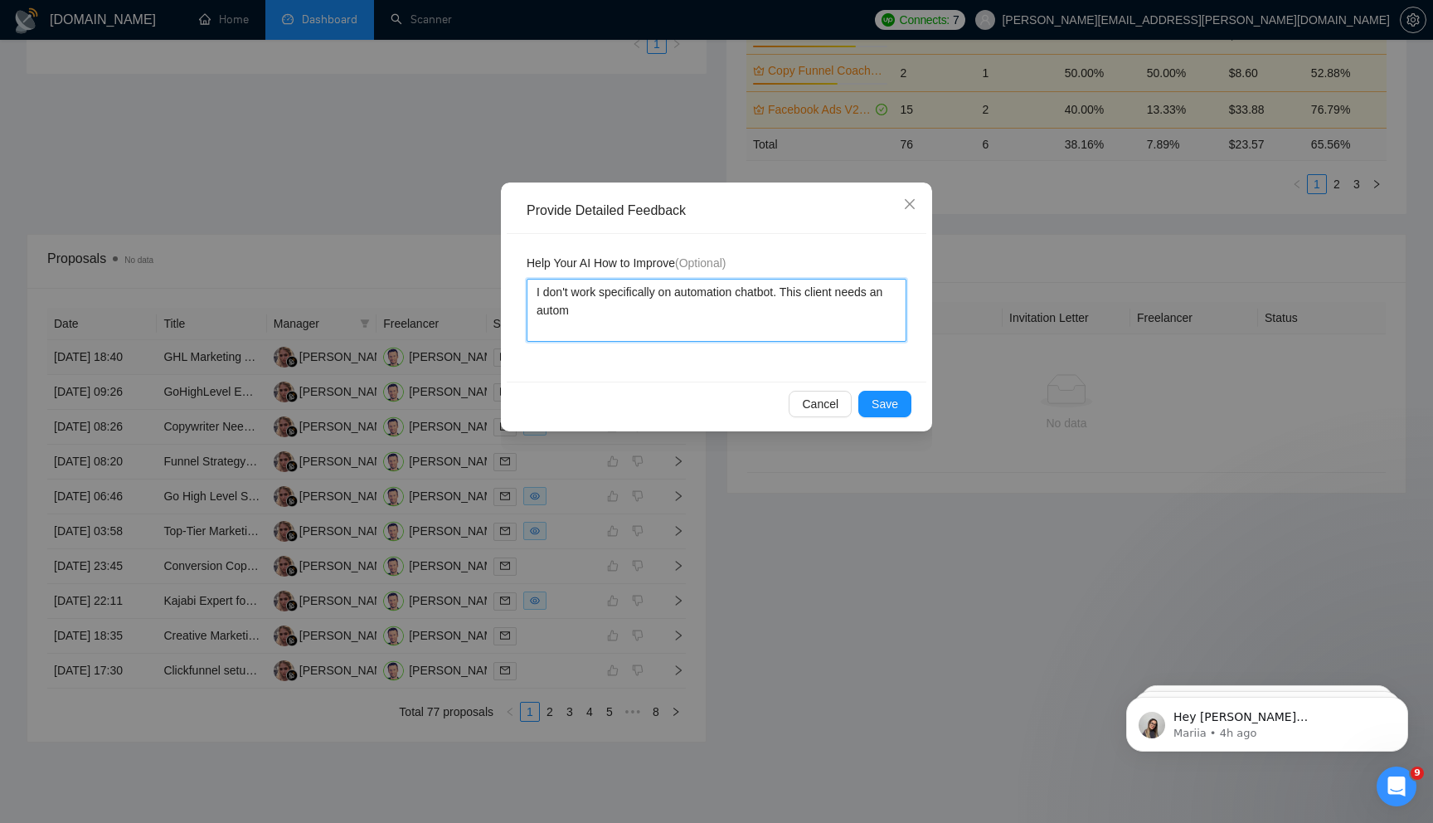
type textarea "I don't work specifically on automation chatbot. This client needs an automa"
type textarea "I don't work specifically on automation chatbot. This client needs an automat"
type textarea "I don't work specifically on automation chatbot. This client needs an automati"
type textarea "I don't work specifically on automation chatbot. This client needs an automatio"
type textarea "I don't work specifically on automation chatbot. This client needs an automation"
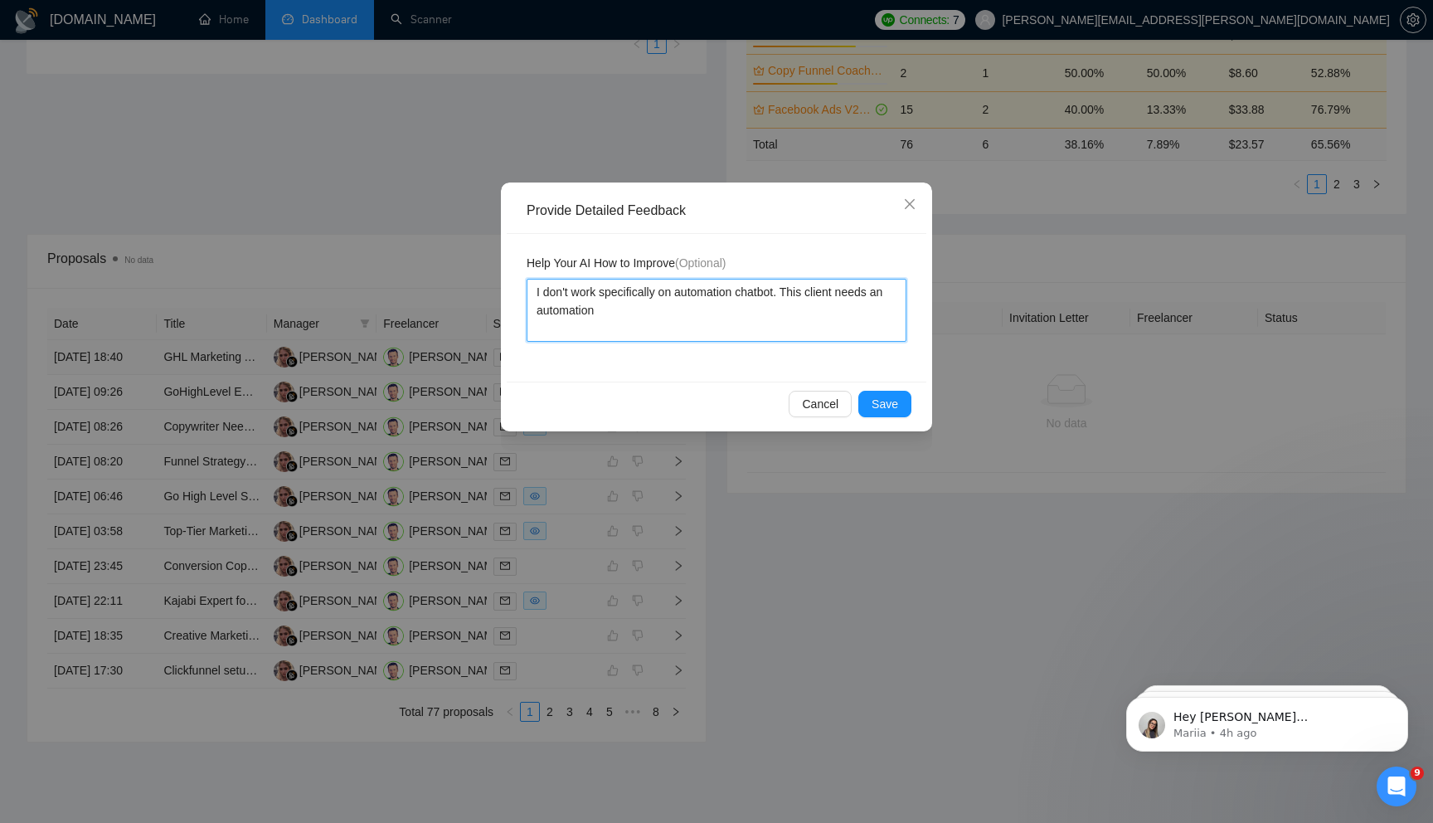
type textarea "I don't work specifically on automation chatbot. This client needs an automation"
type textarea "I don't work specifically on automation chatbot. This client needs an automatio…"
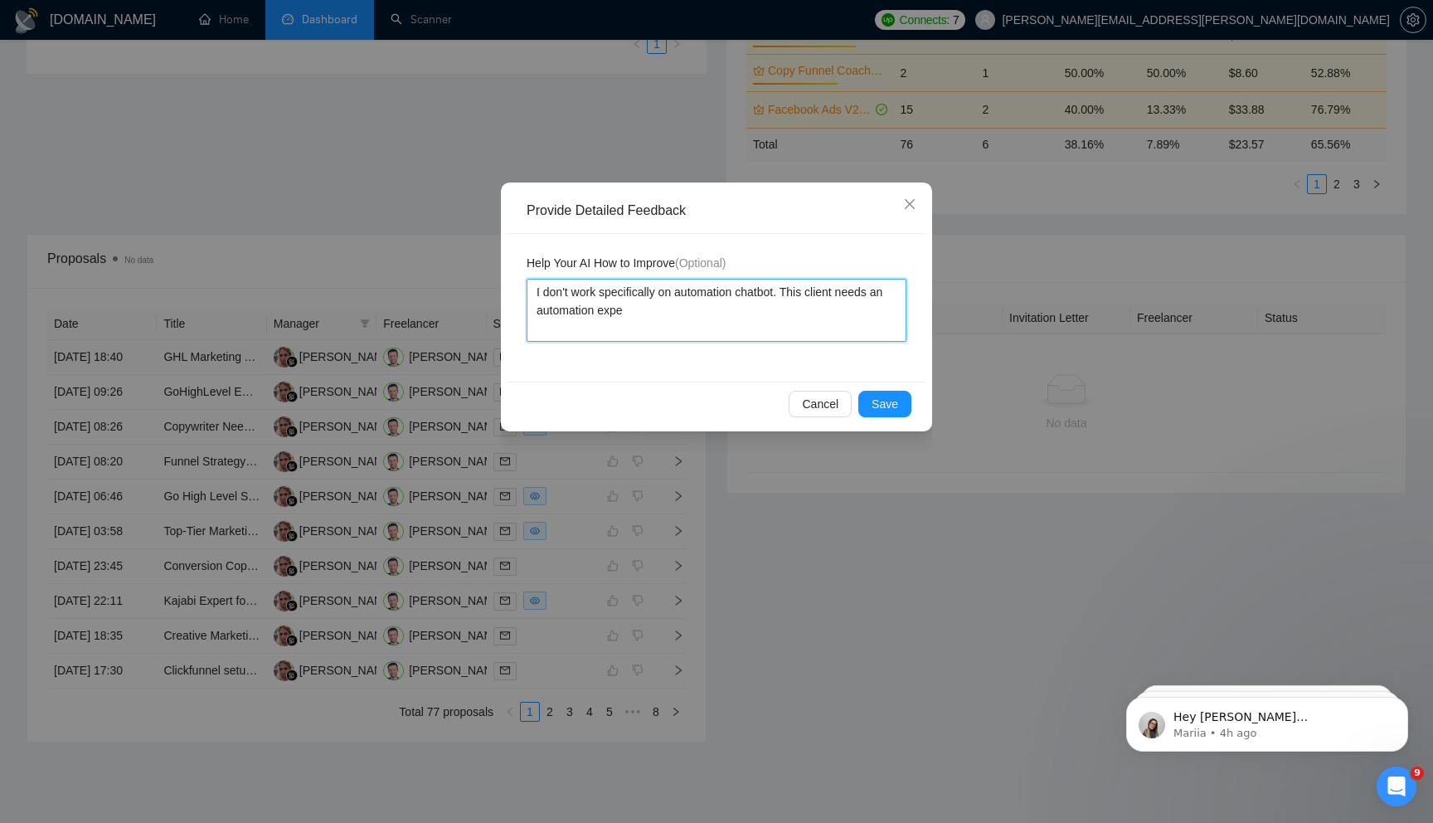
type textarea "I don't work specifically on automation chatbot. This client needs an automatio…"
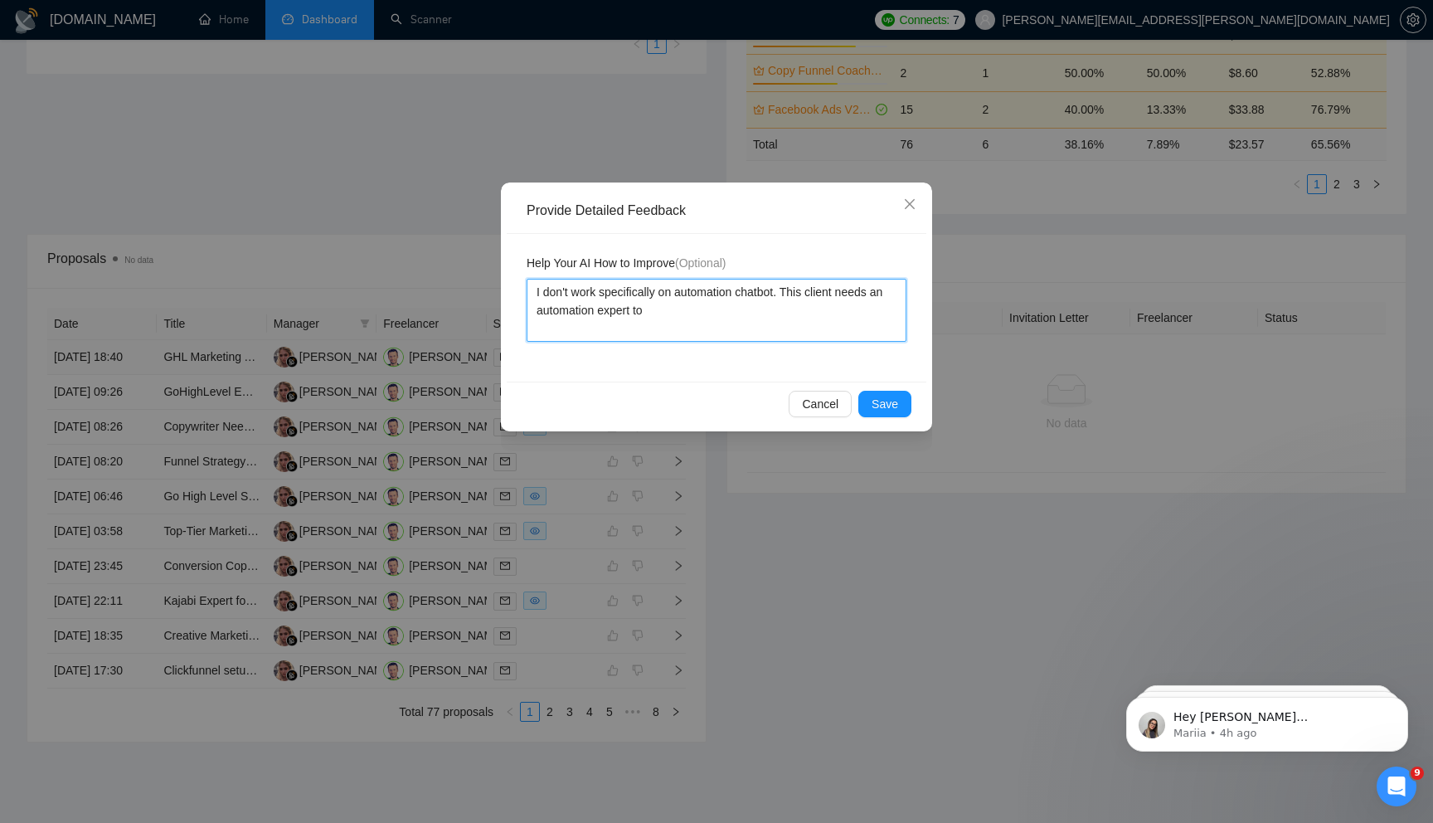
type textarea "I don't work specifically on automation chatbot. This client needs an automatio…"
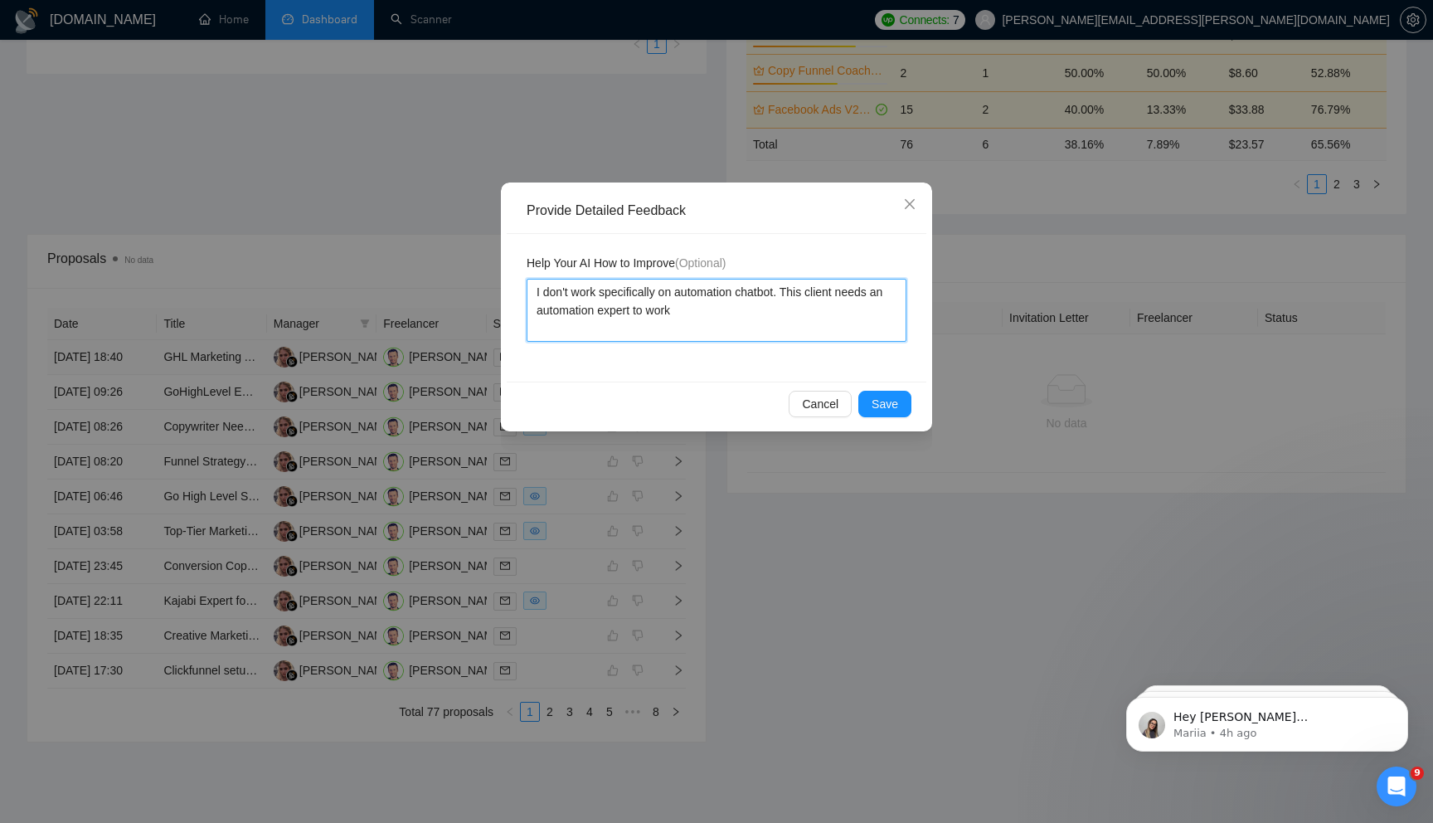
type textarea "I don't work specifically on automation chatbot. This client needs an automatio…"
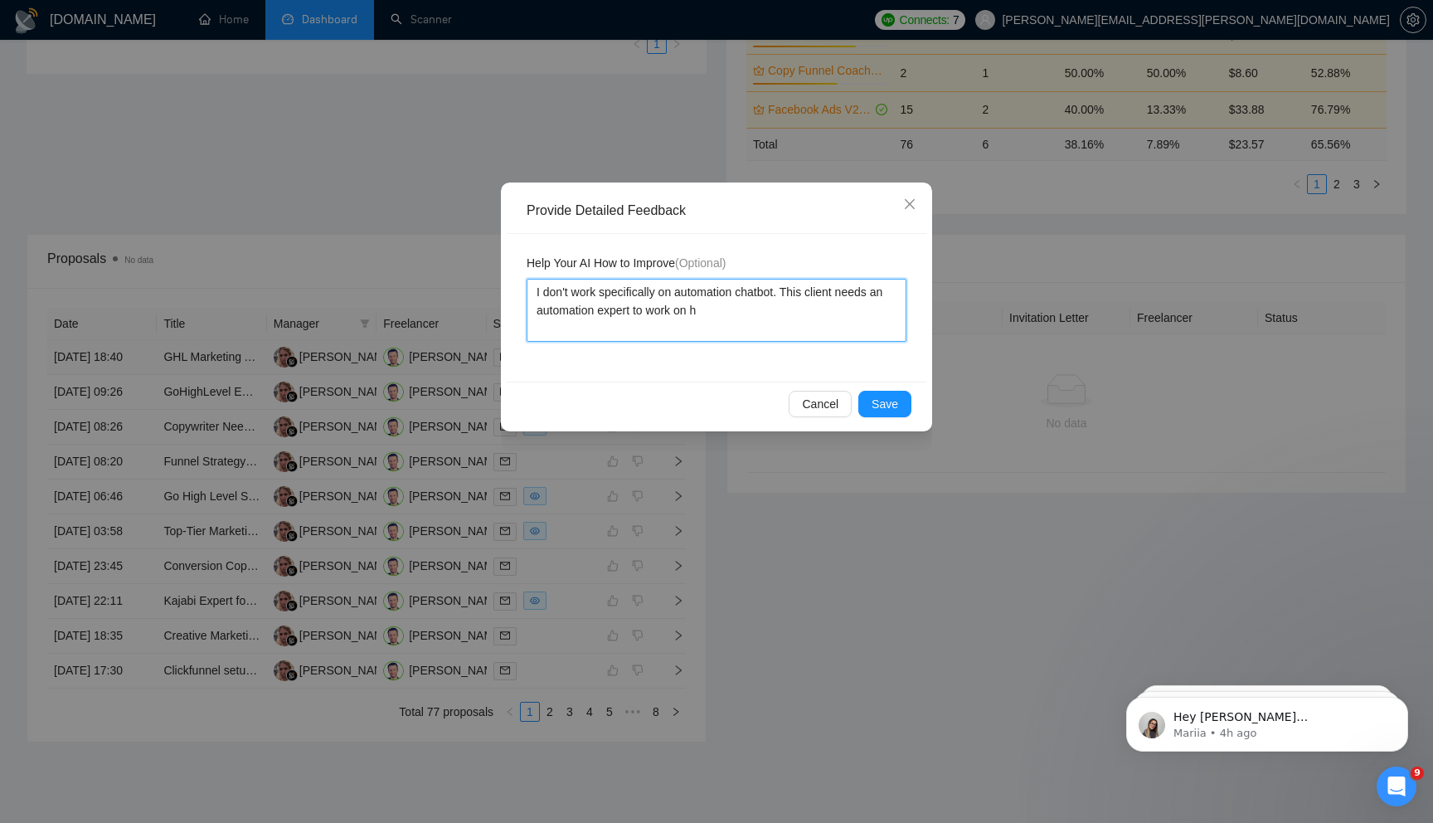
type textarea "I don't work specifically on automation chatbot. This client needs an automatio…"
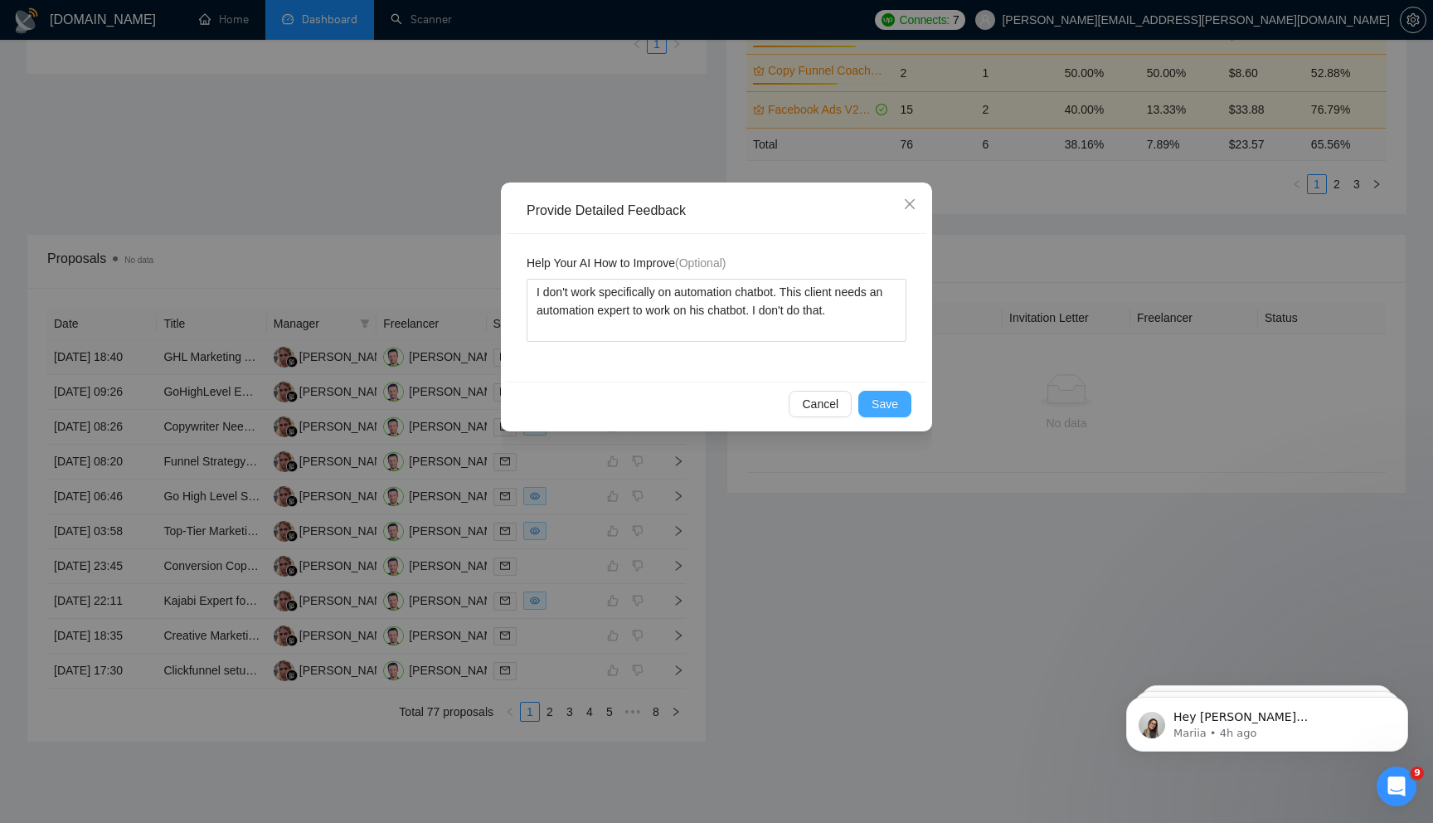
click at [887, 397] on span "Save" at bounding box center [885, 404] width 27 height 18
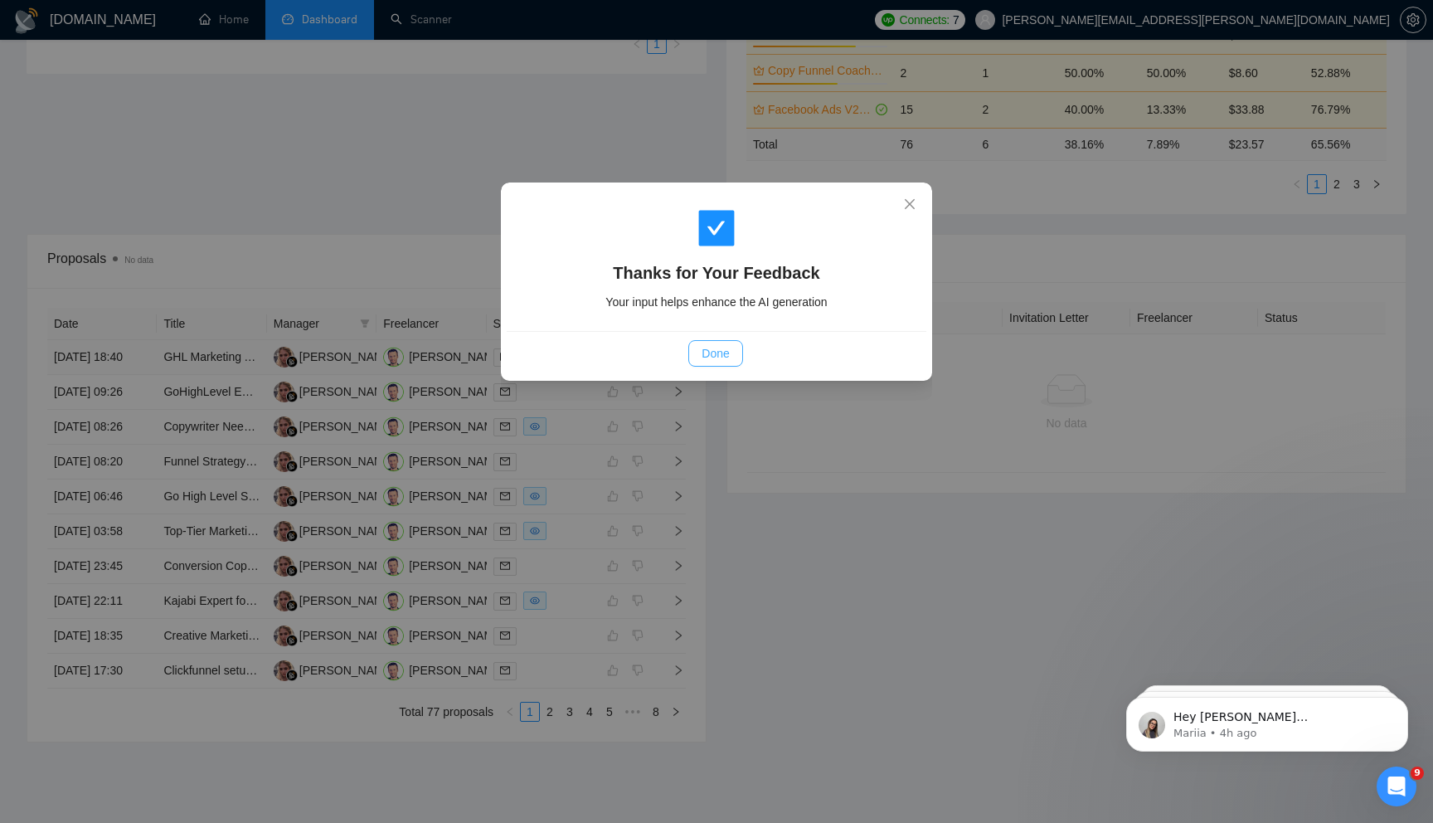
click at [731, 357] on button "Done" at bounding box center [715, 353] width 54 height 27
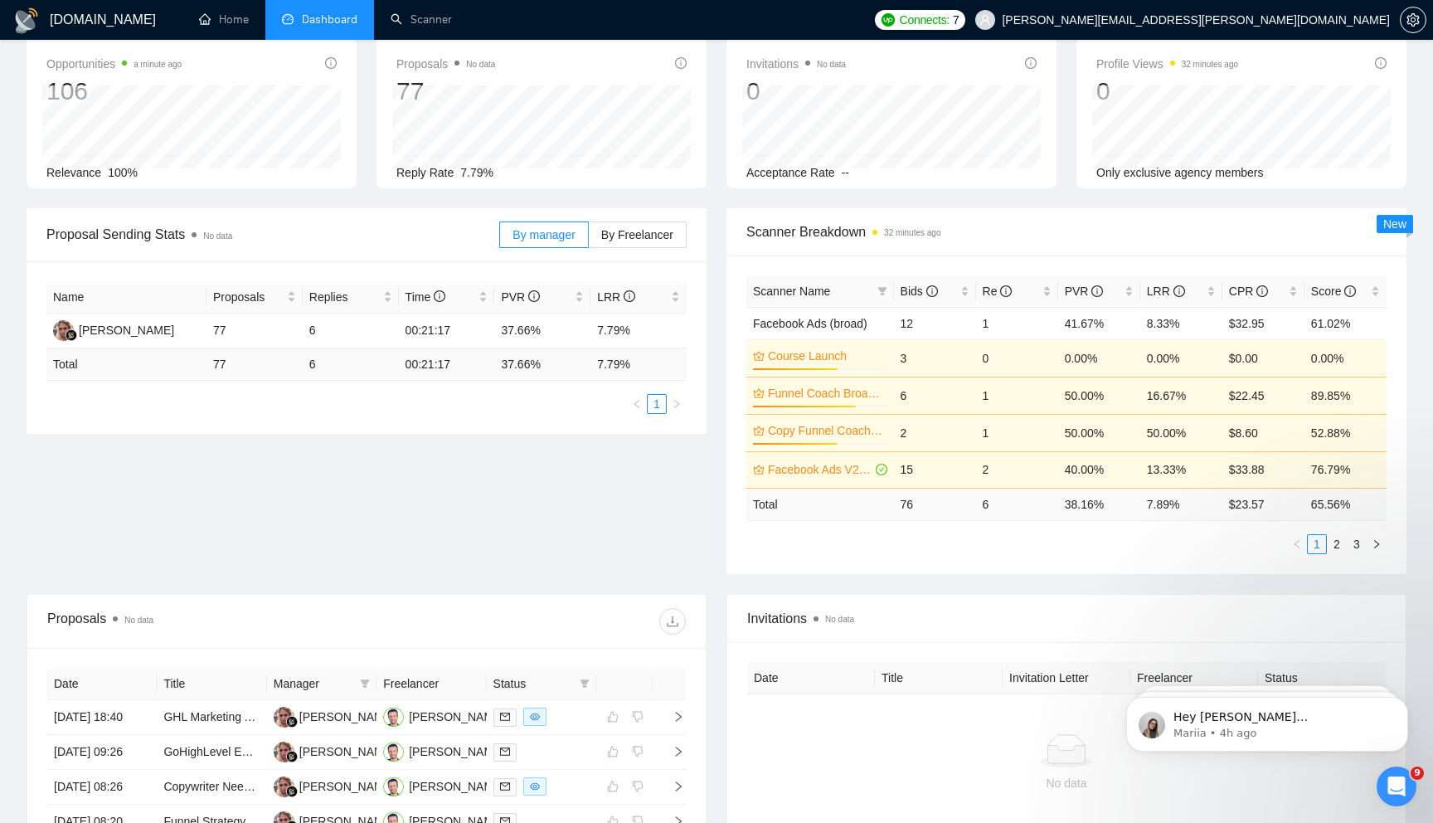
scroll to position [0, 0]
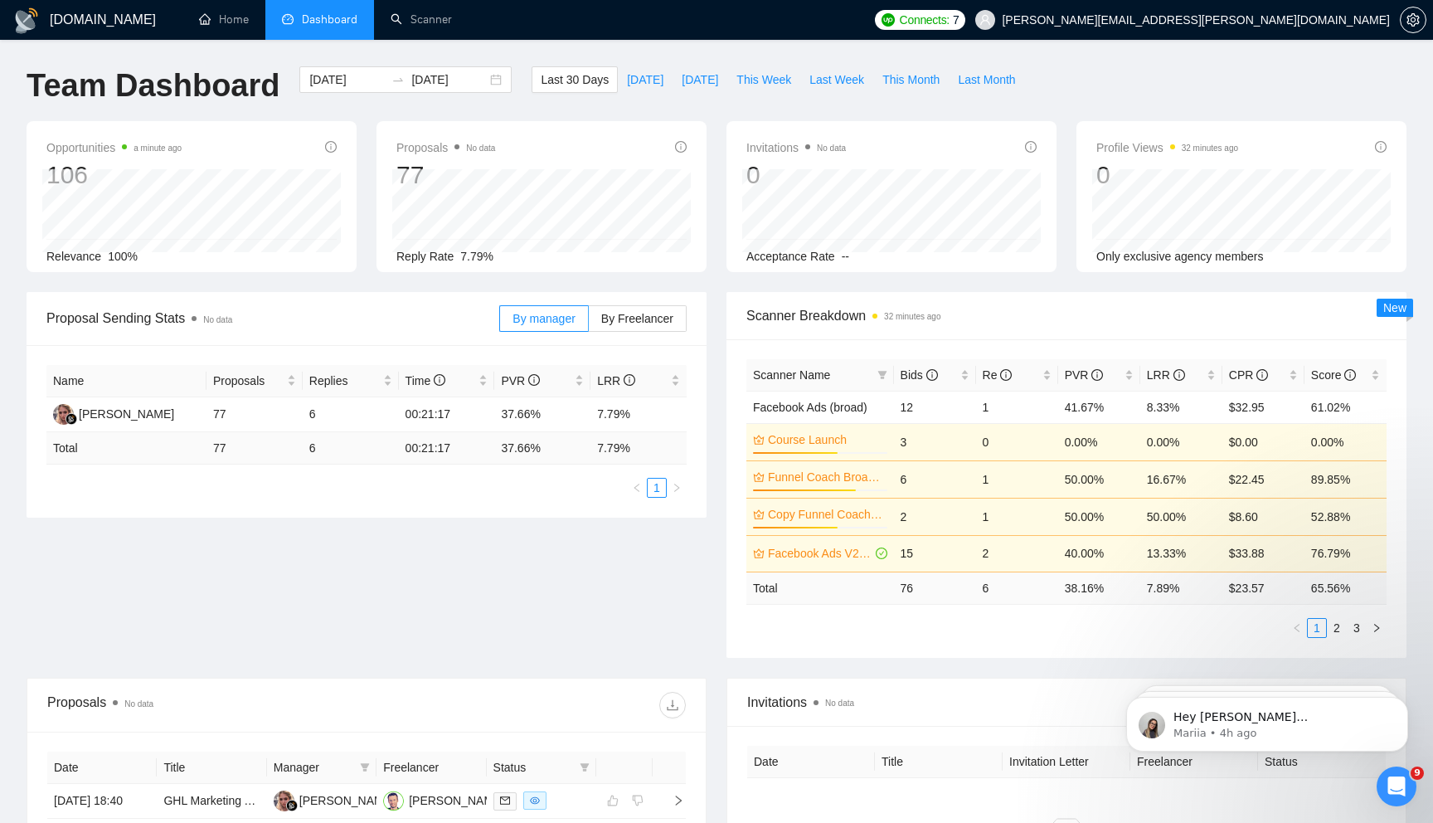
click at [549, 582] on div "Proposal Sending Stats No data By manager By Freelancer Name Proposals Replies …" at bounding box center [717, 485] width 1400 height 386
click at [1149, 381] on span "LRR" at bounding box center [1175, 375] width 56 height 18
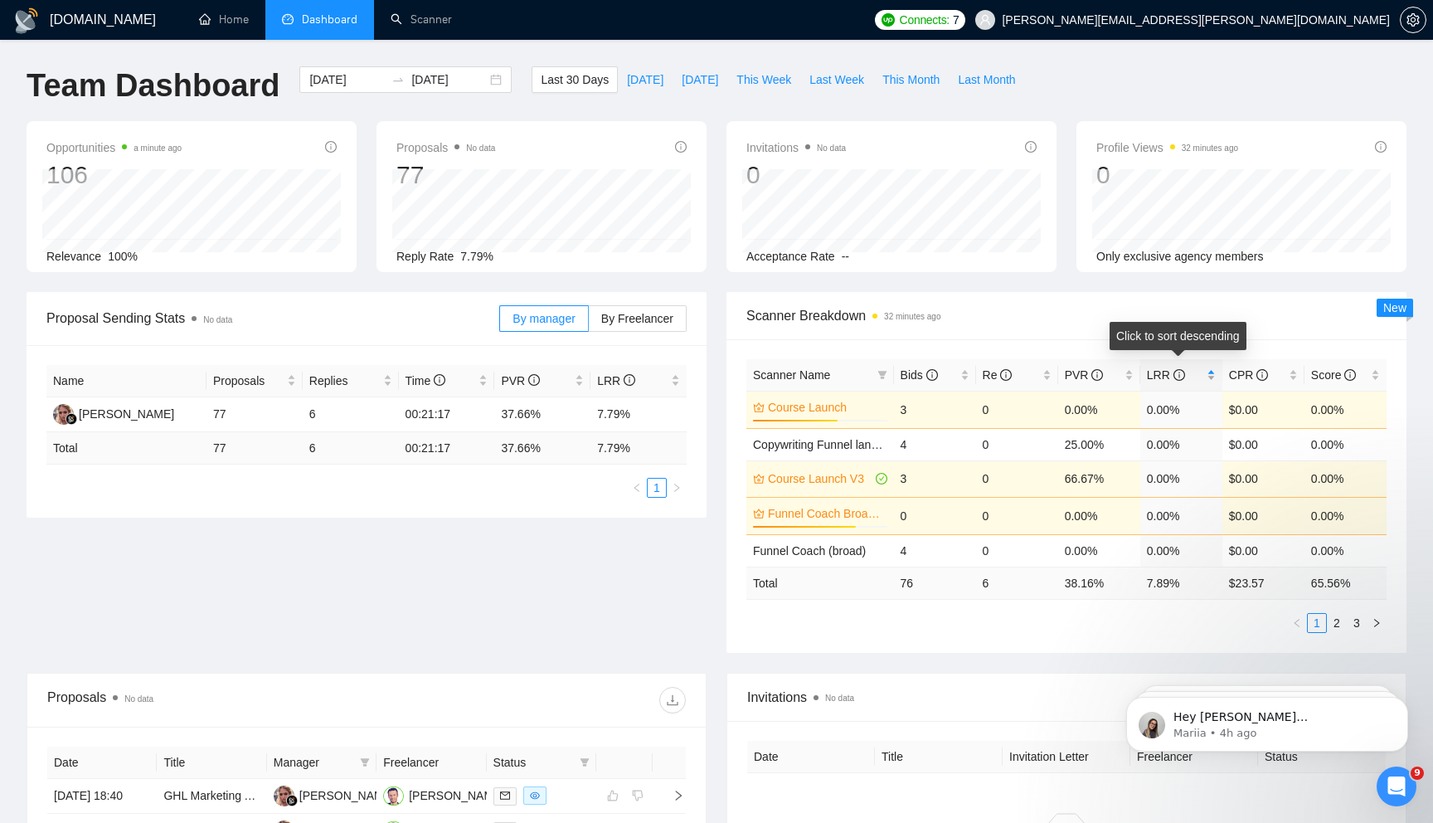
click at [1149, 381] on span "LRR" at bounding box center [1175, 375] width 56 height 18
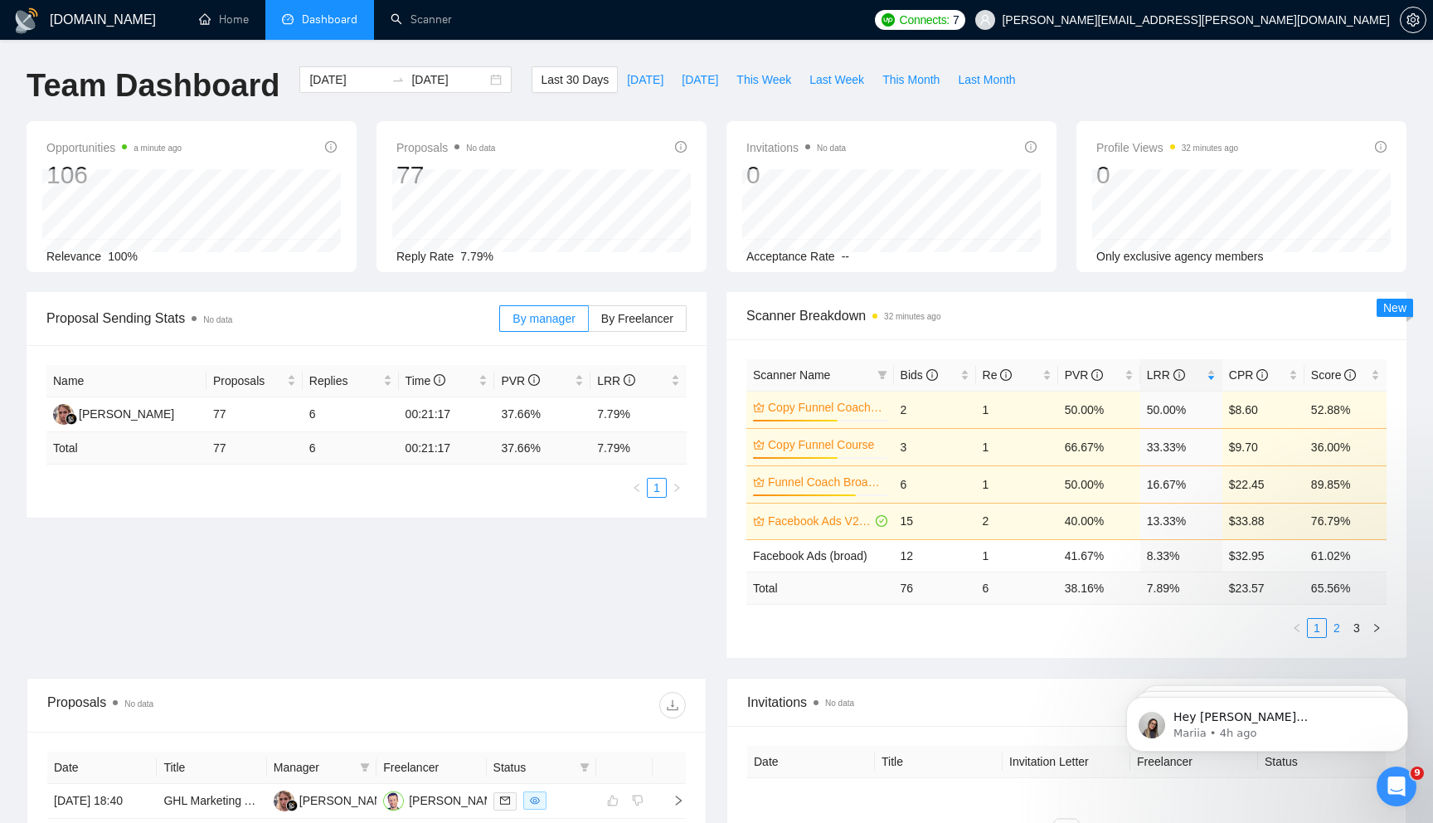
click at [1338, 626] on link "2" at bounding box center [1337, 628] width 18 height 18
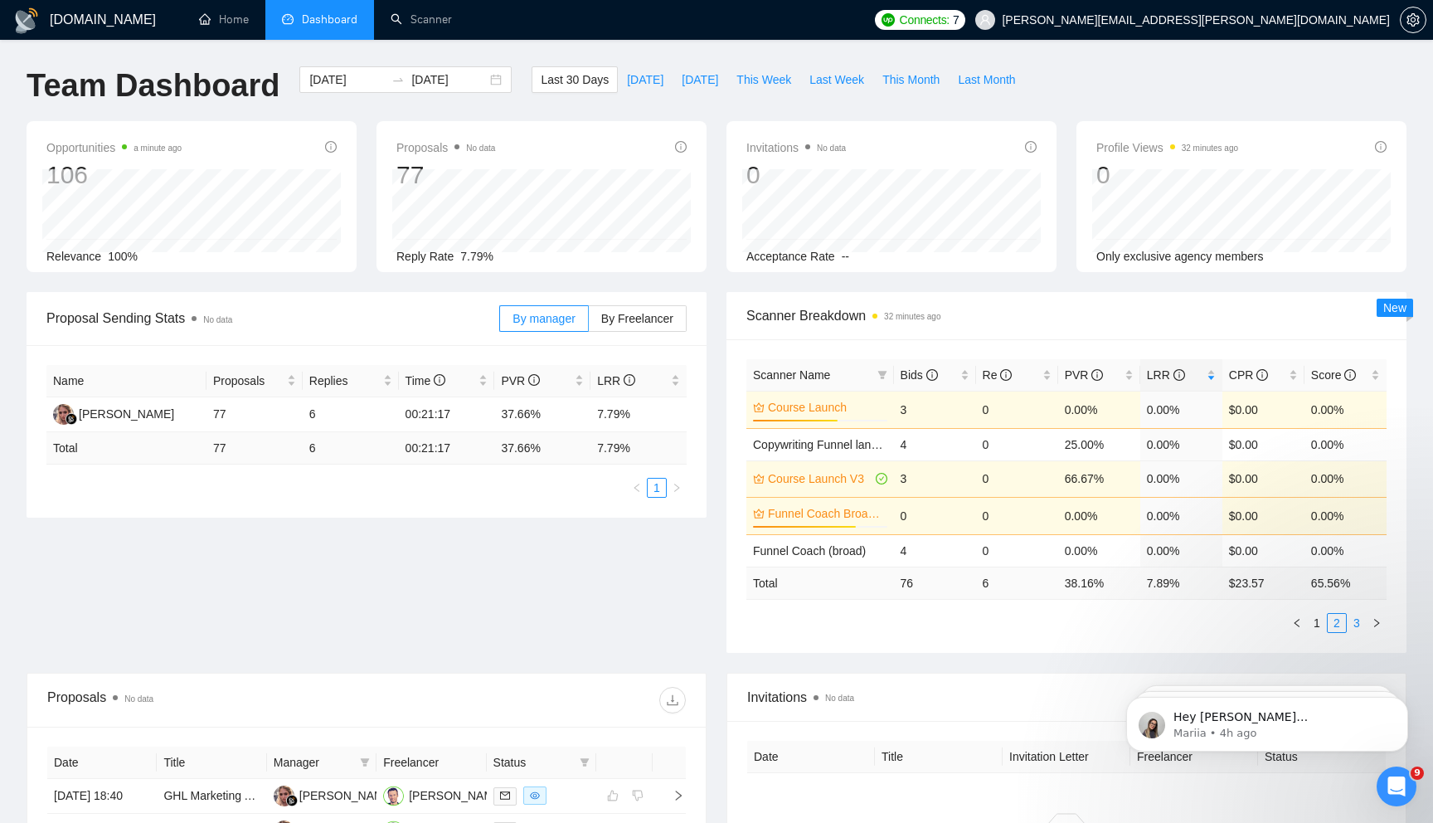
click at [1354, 629] on link "3" at bounding box center [1357, 623] width 18 height 18
